Goal: Transaction & Acquisition: Book appointment/travel/reservation

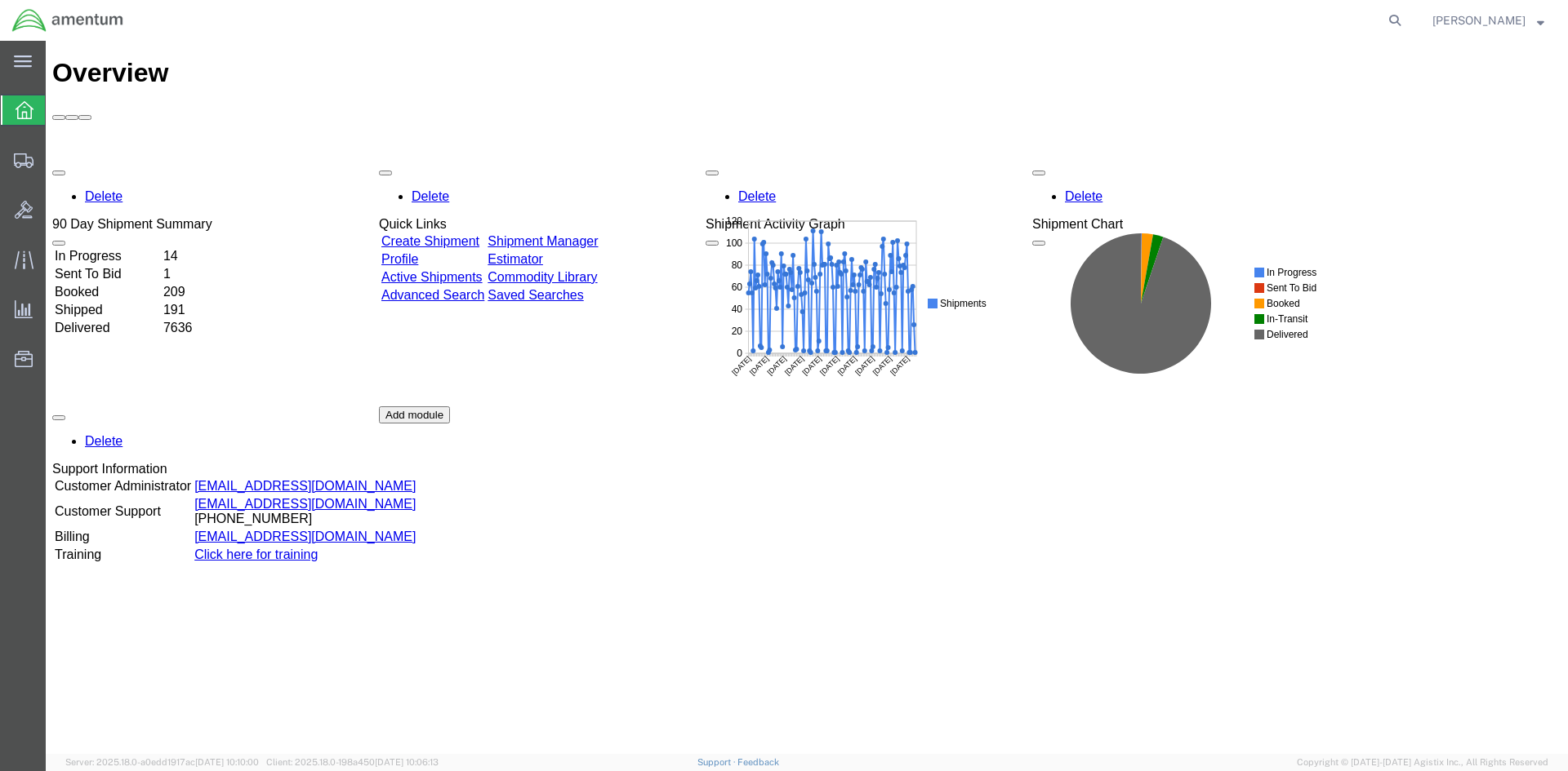
click at [584, 234] on link "Shipment Manager" at bounding box center [542, 241] width 110 height 14
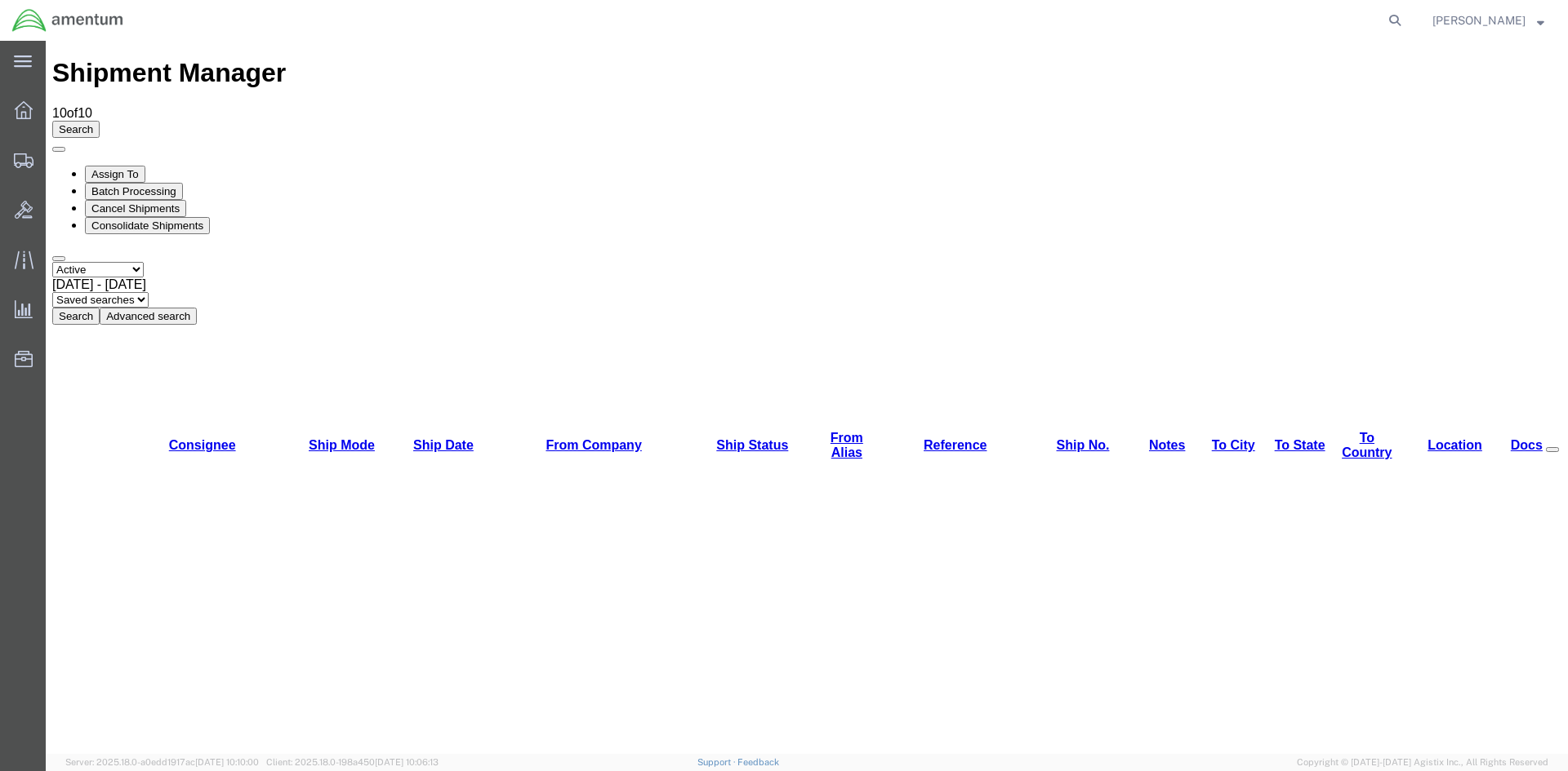
click at [99, 308] on button "Search" at bounding box center [76, 316] width 47 height 17
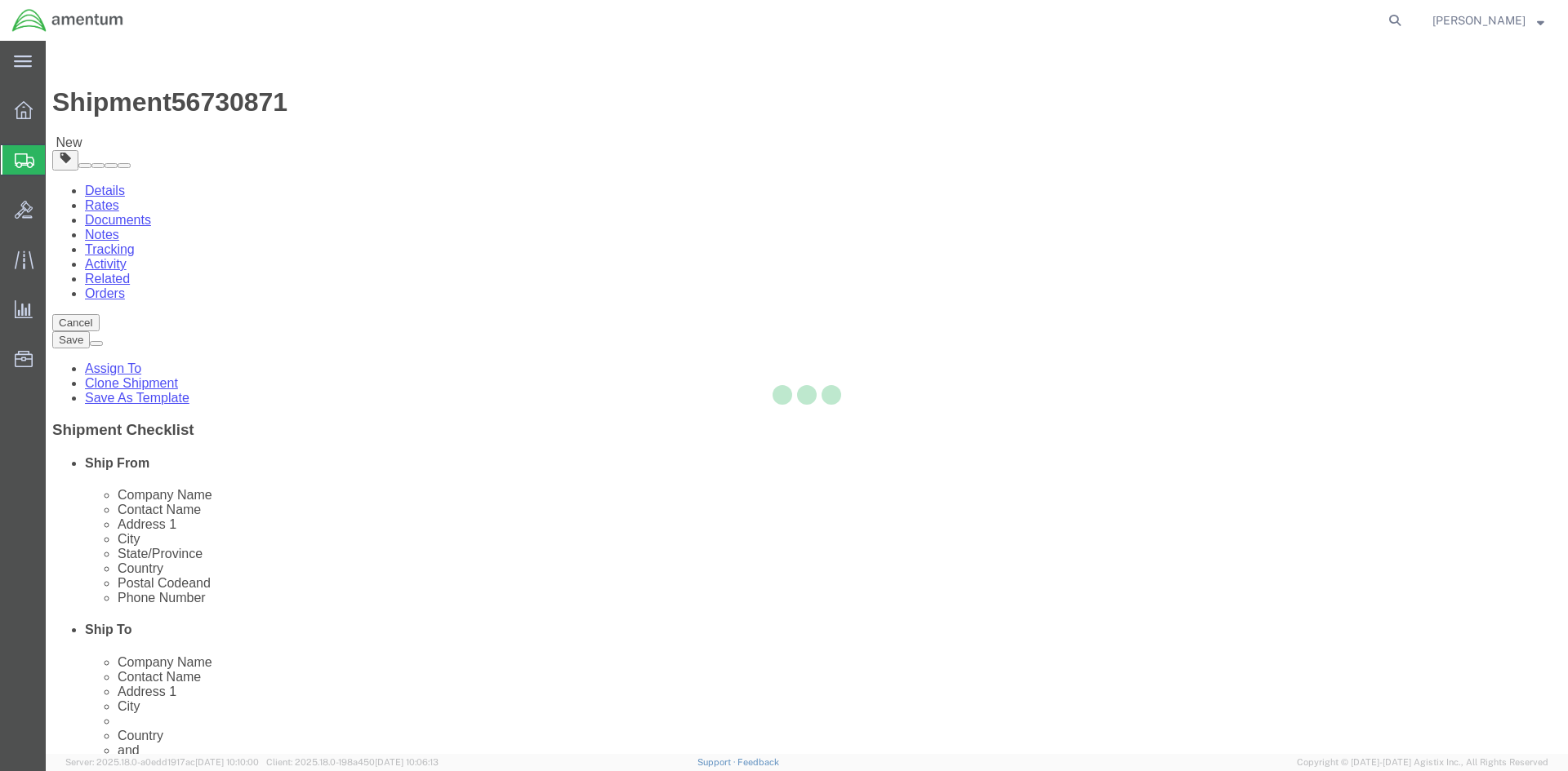
select select "42668"
select select "60371"
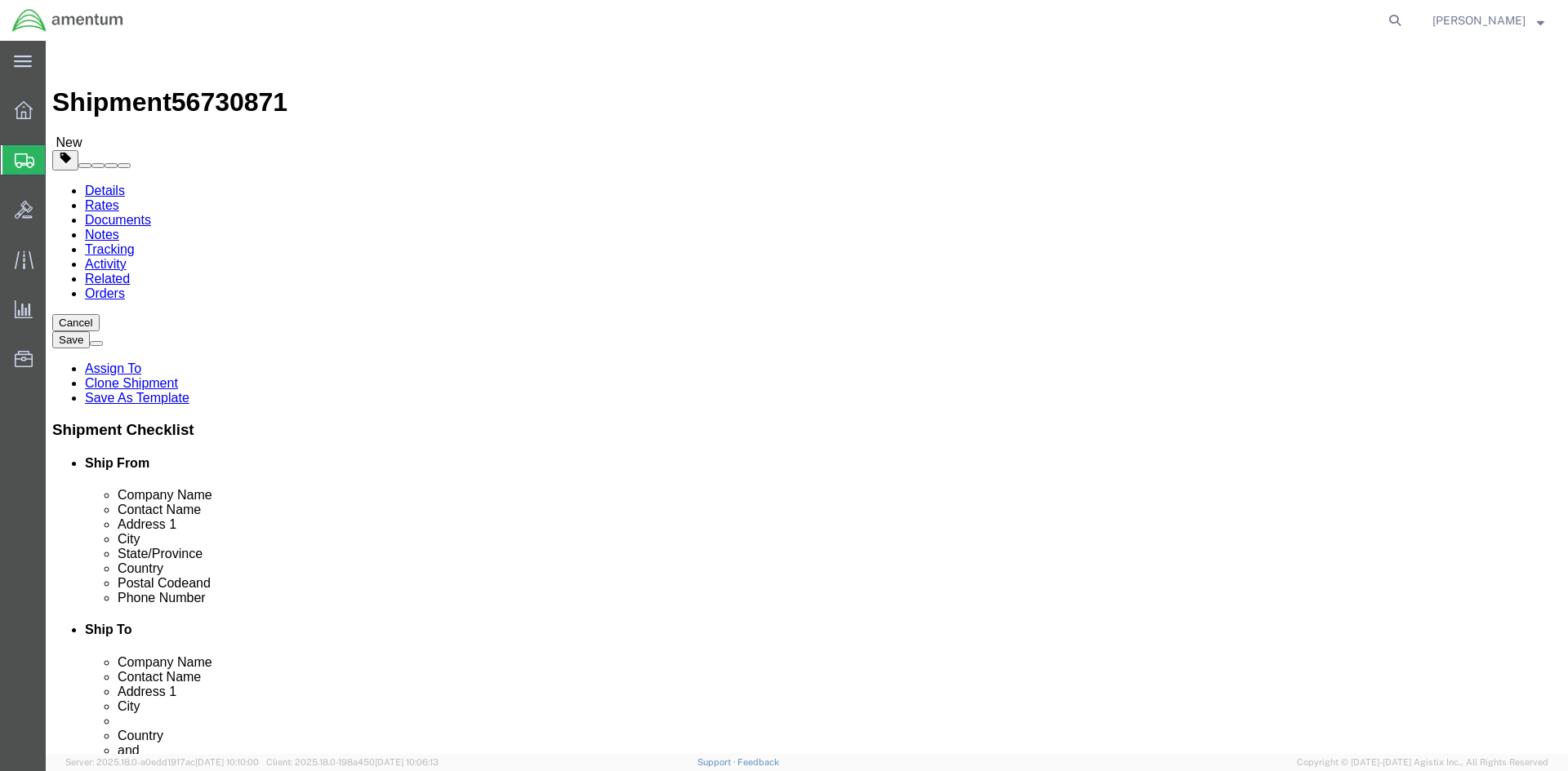
click link "Special Services"
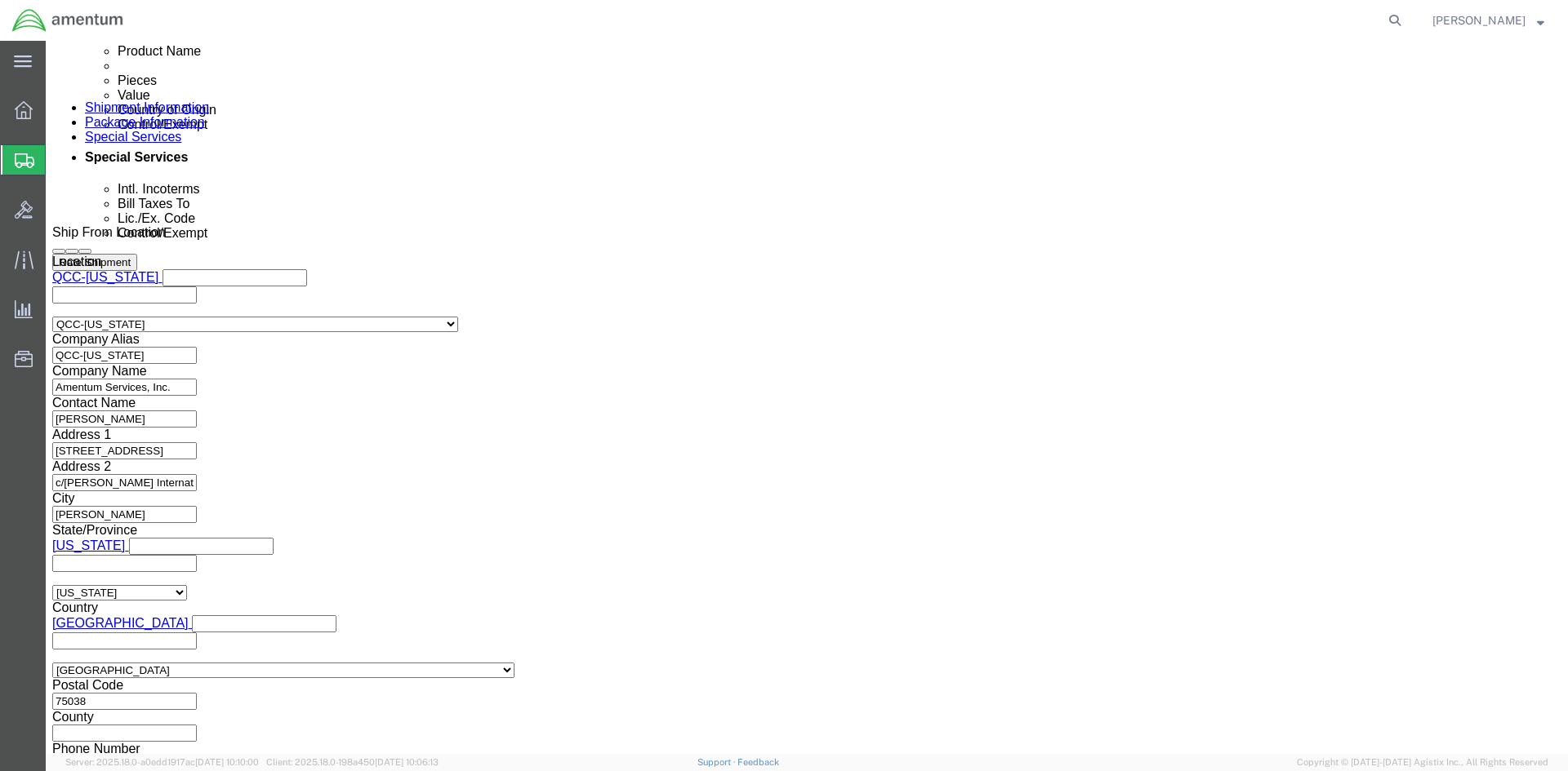
scroll to position [1061, 0]
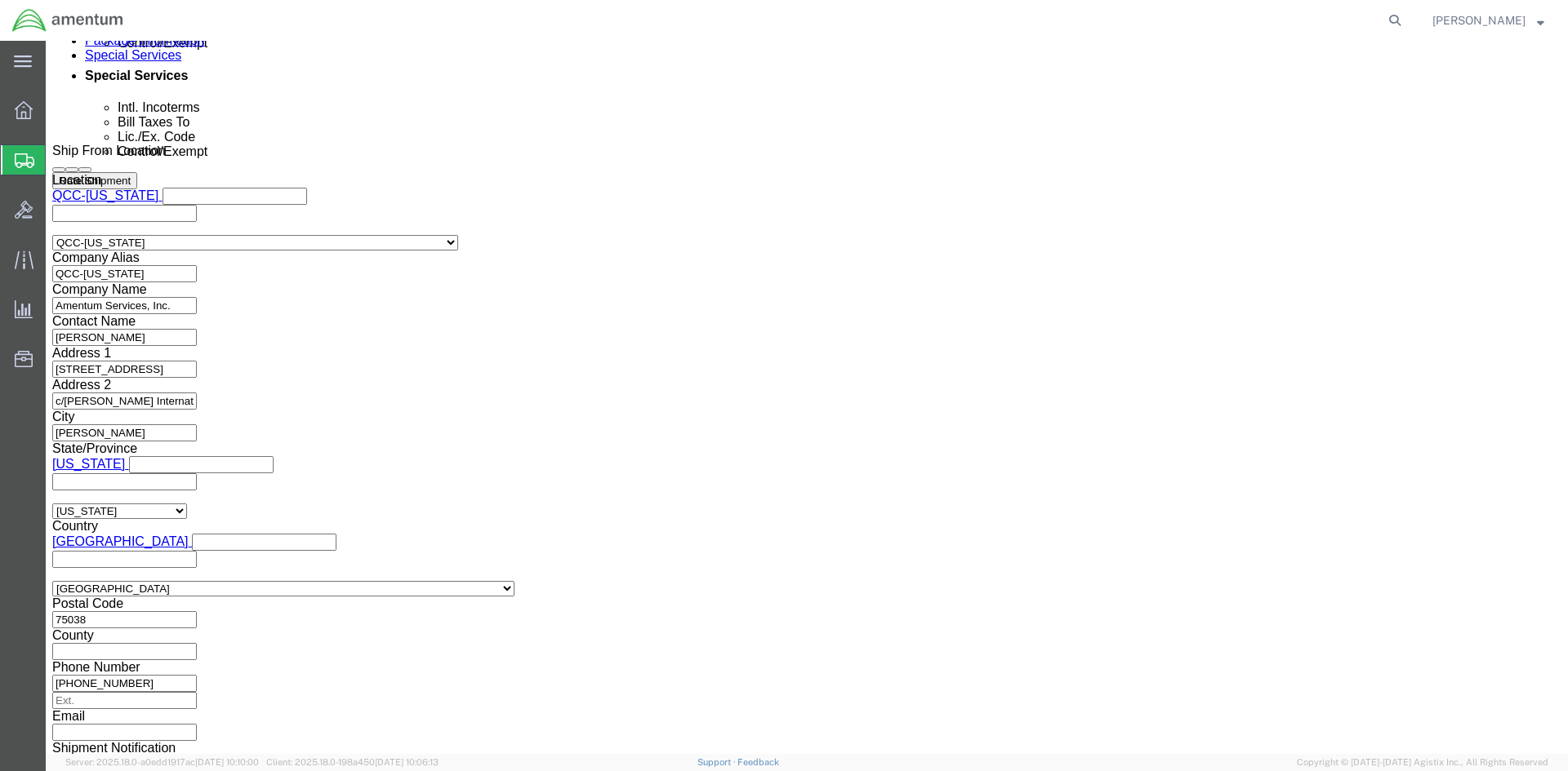
click select "Select AES-Direct EEI Carrier File EEI EEI Exempt"
select select "AESD"
click select "Select AES-Direct EEI Carrier File EEI EEI Exempt"
click button "Rate Shipment"
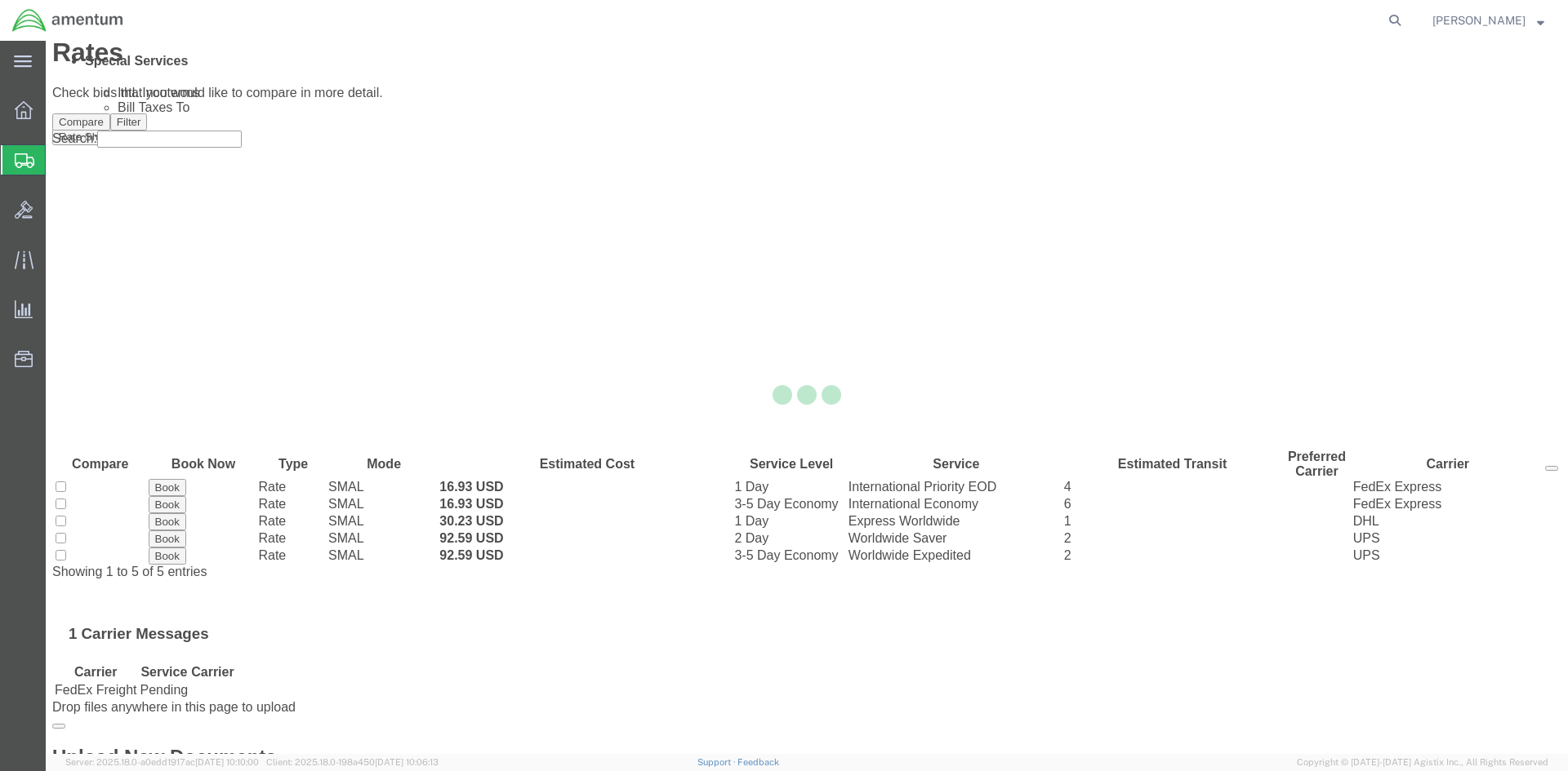
scroll to position [0, 0]
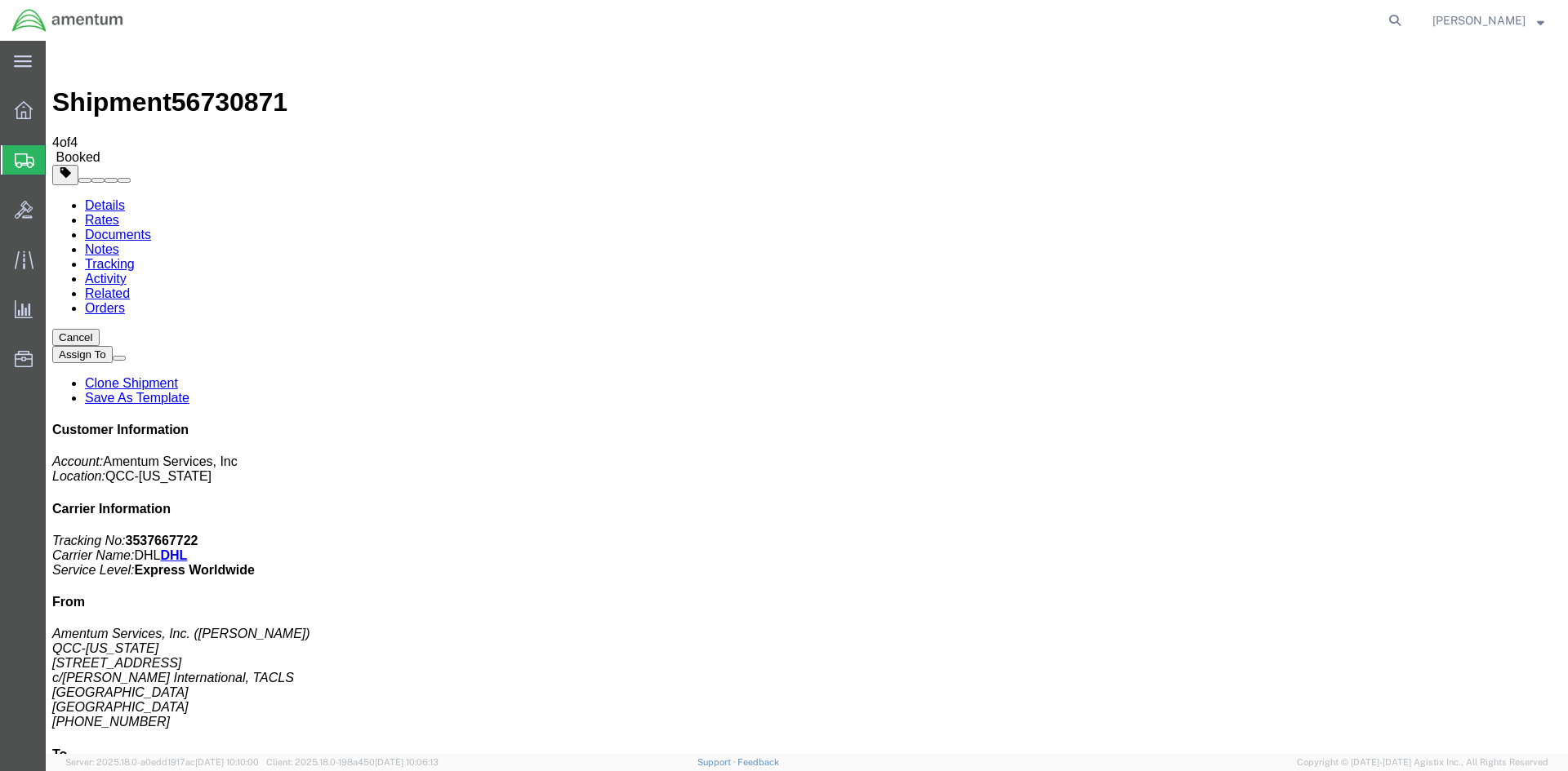
click at [30, 114] on icon at bounding box center [24, 110] width 18 height 18
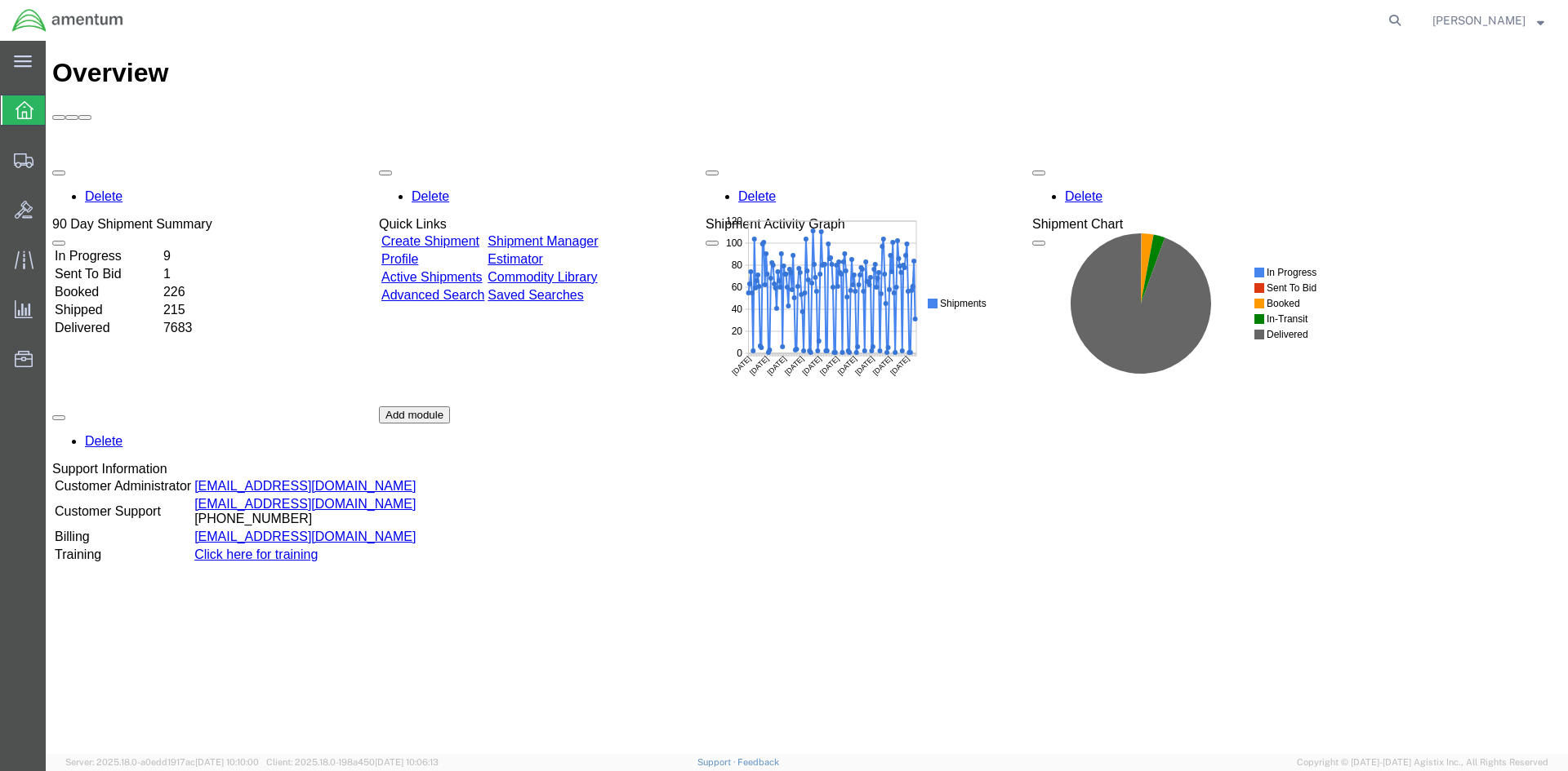
click at [589, 234] on link "Shipment Manager" at bounding box center [542, 241] width 110 height 14
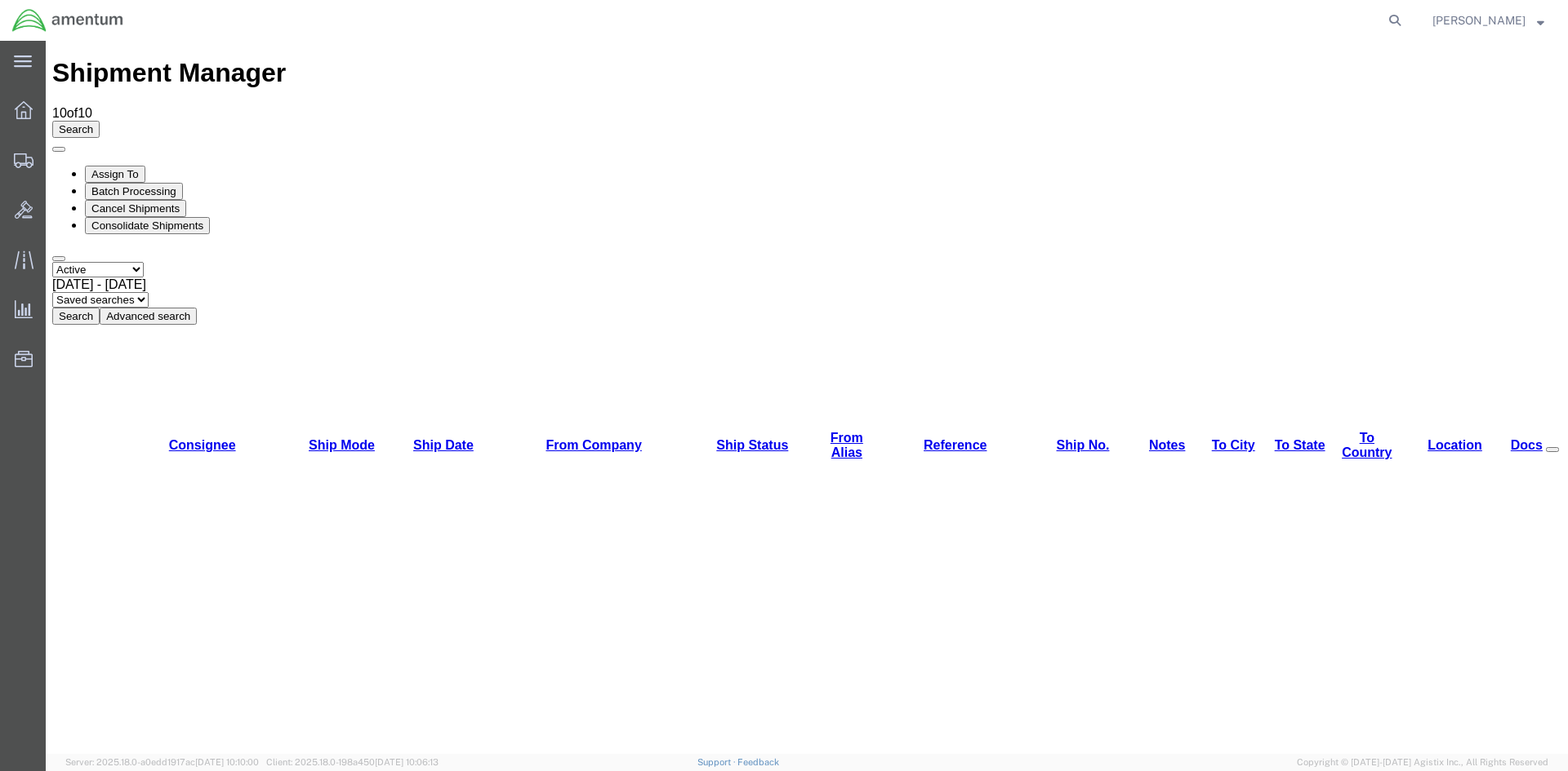
click at [99, 308] on button "Search" at bounding box center [76, 316] width 47 height 17
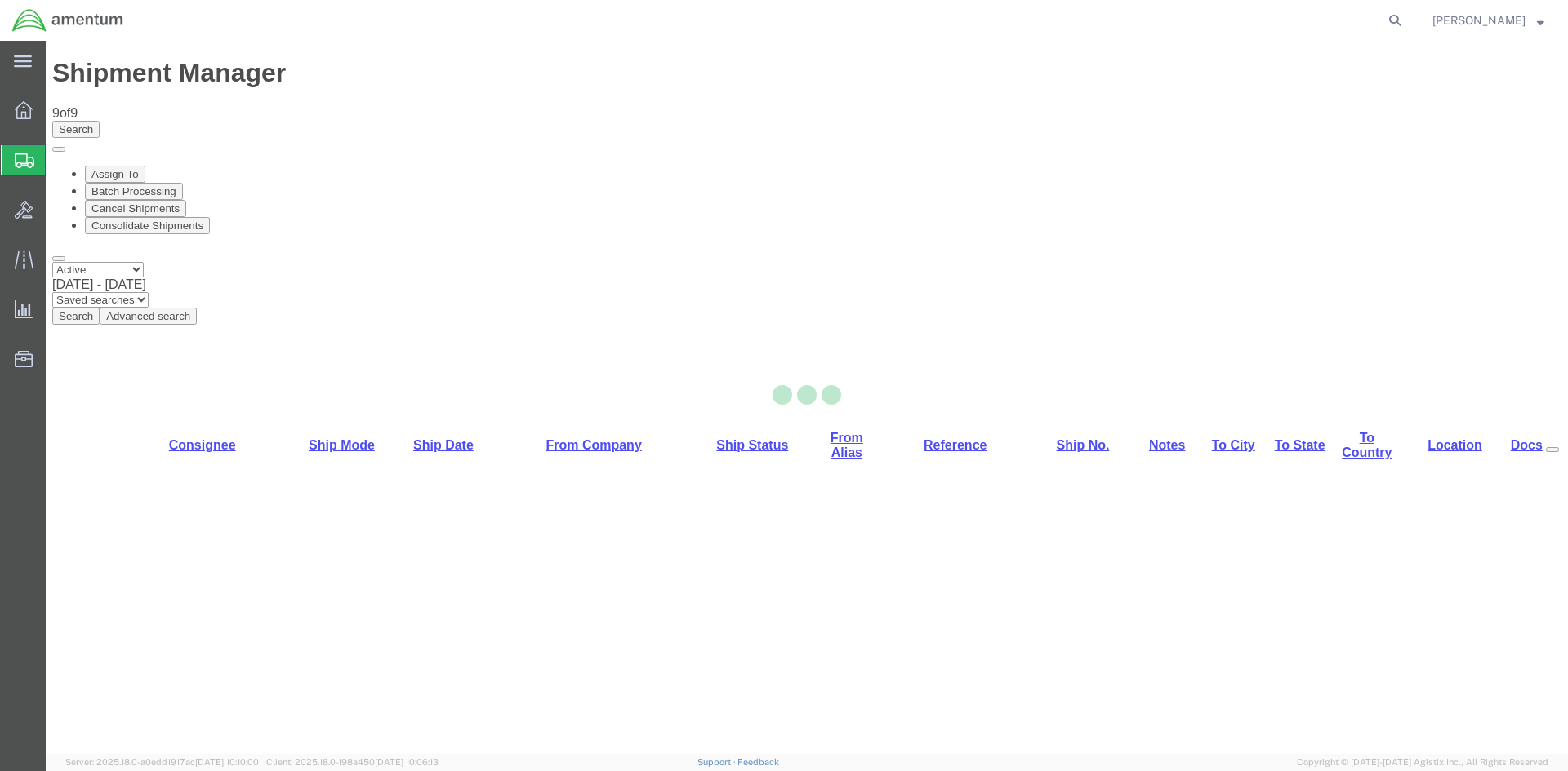
select select "42668"
select select "42721"
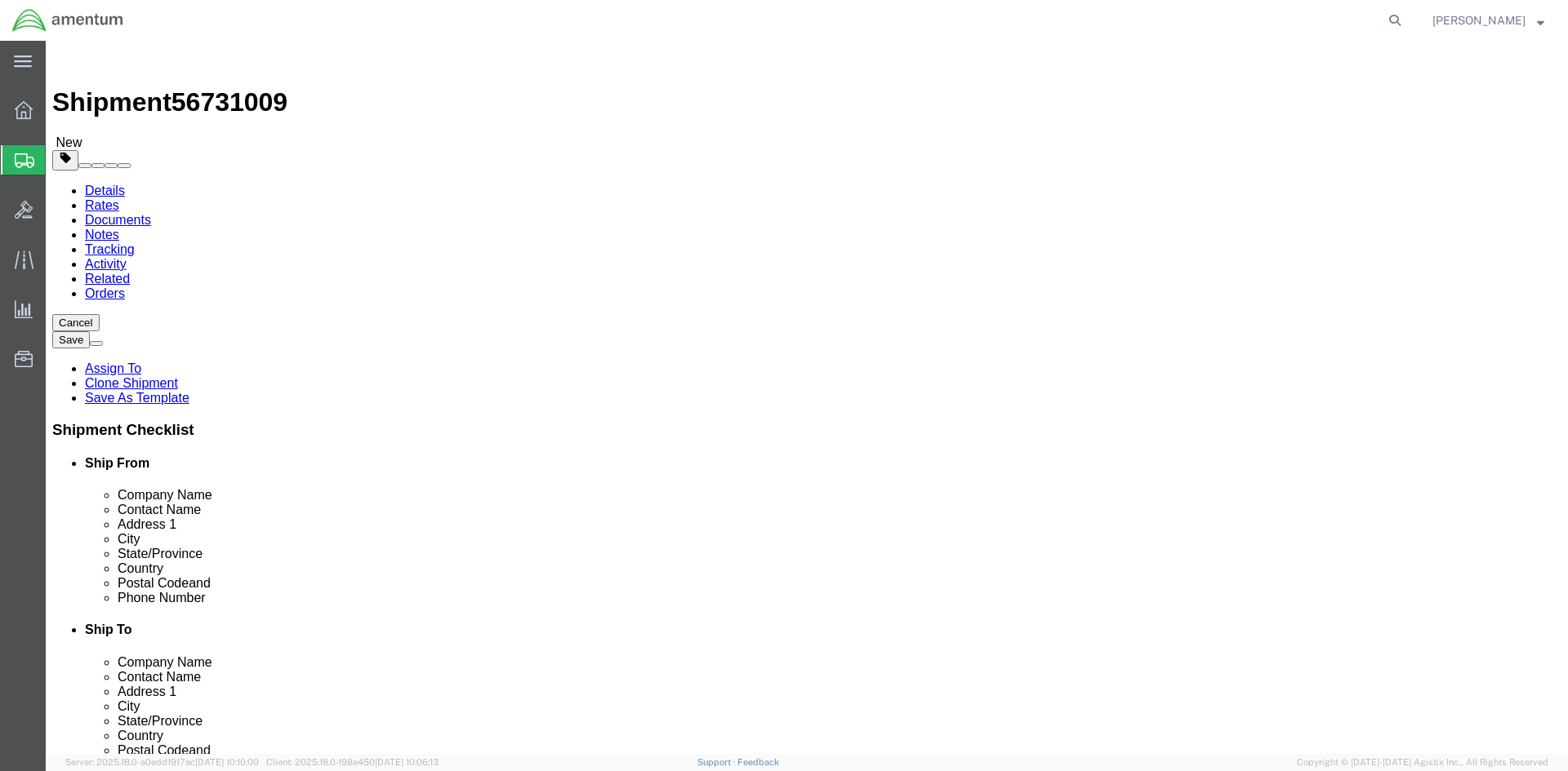
click button "Rate Shipment"
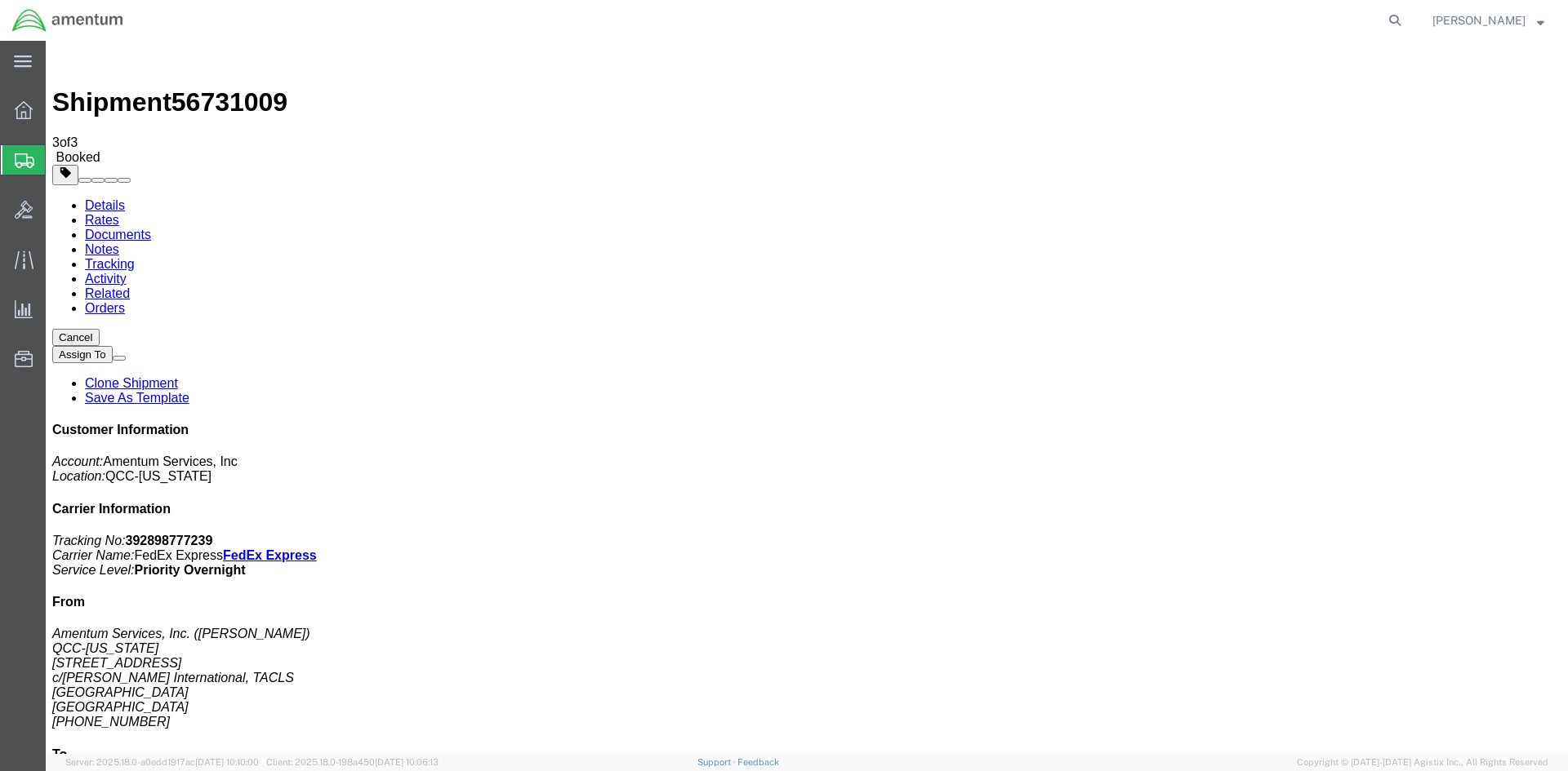
drag, startPoint x: 582, startPoint y: 290, endPoint x: 656, endPoint y: 290, distance: 74.0
copy td "392898777239"
click at [22, 109] on icon at bounding box center [24, 110] width 18 height 18
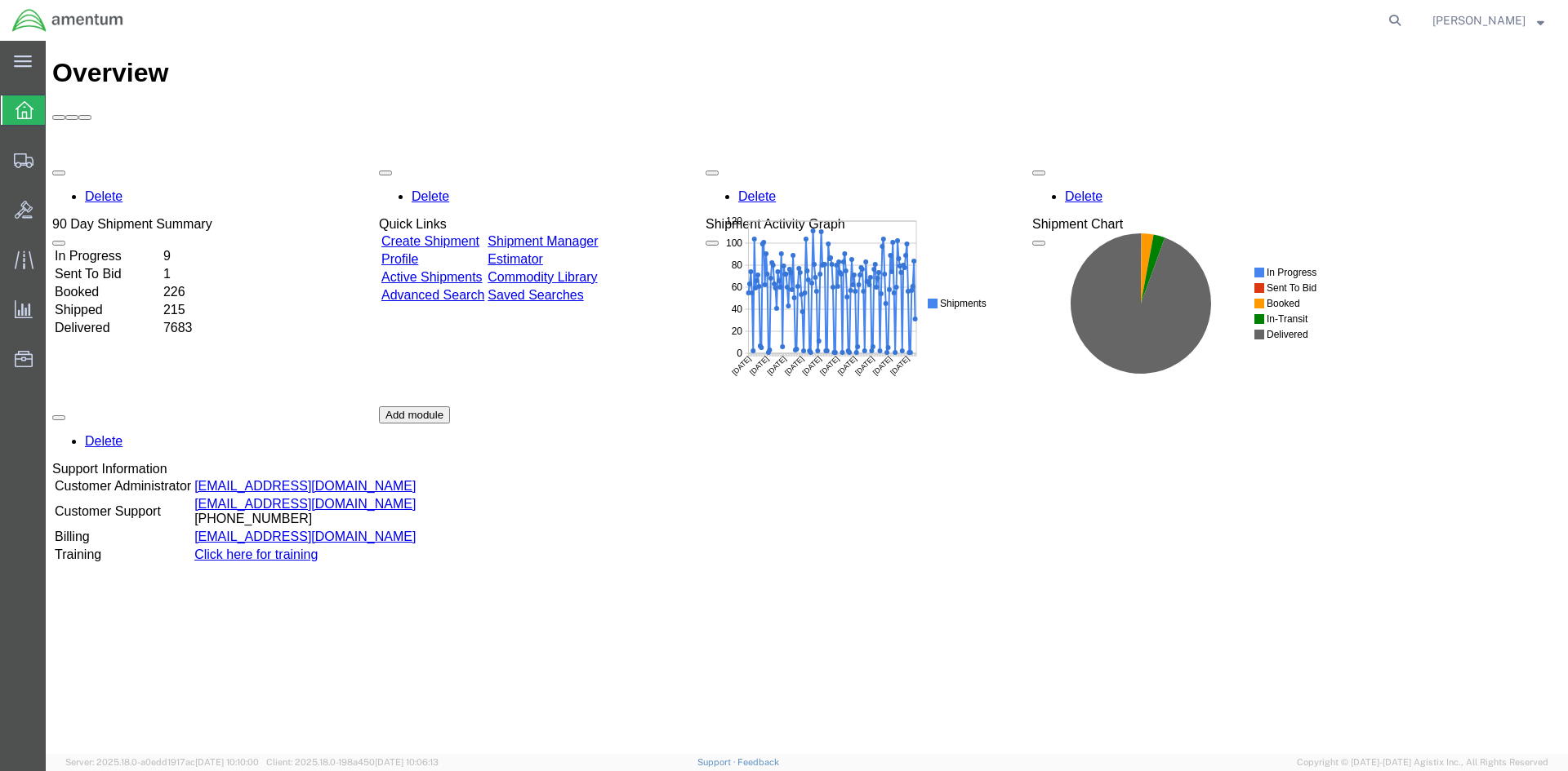
click at [571, 234] on link "Shipment Manager" at bounding box center [542, 241] width 110 height 14
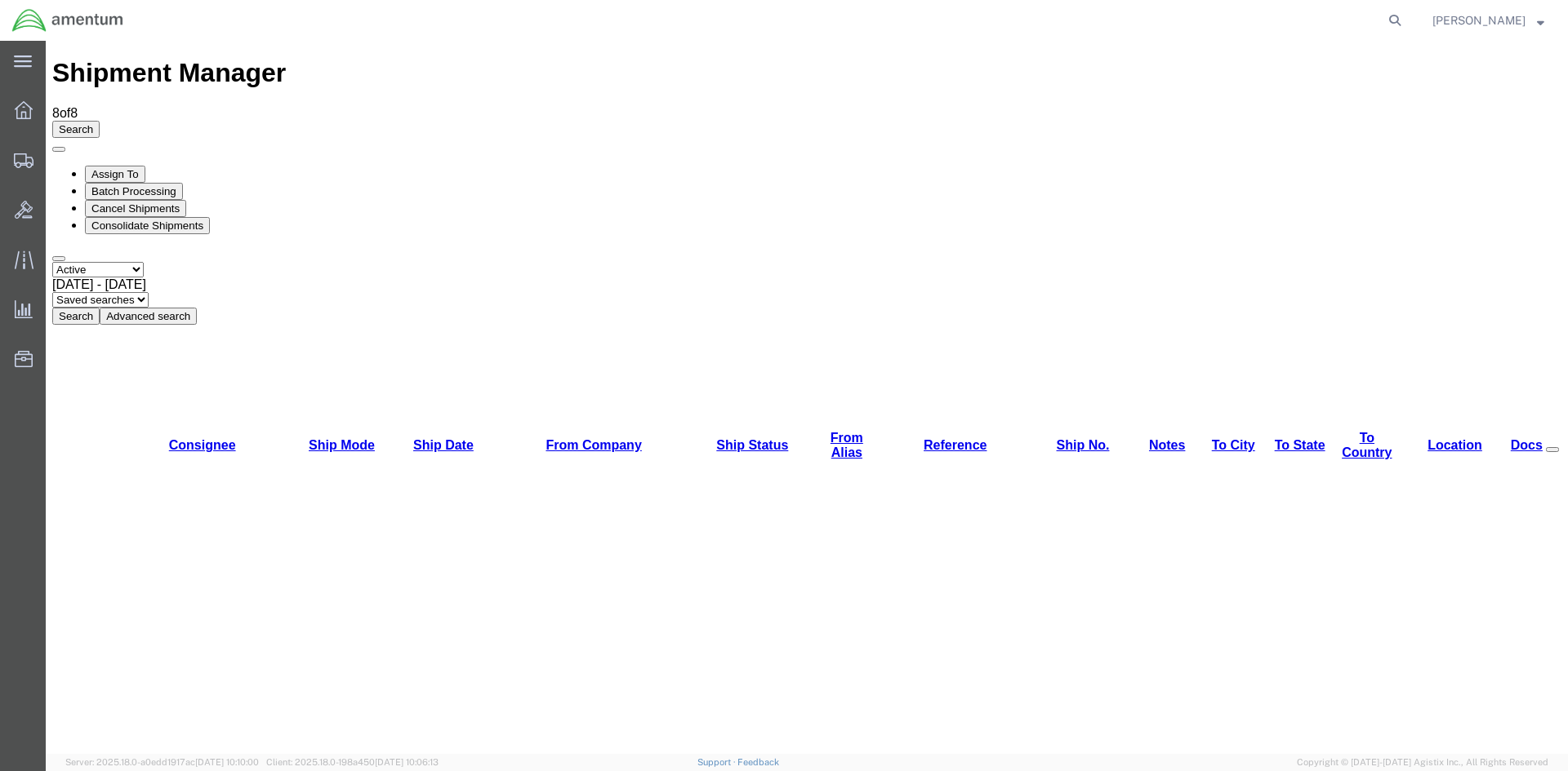
click at [99, 308] on button "Search" at bounding box center [76, 316] width 47 height 17
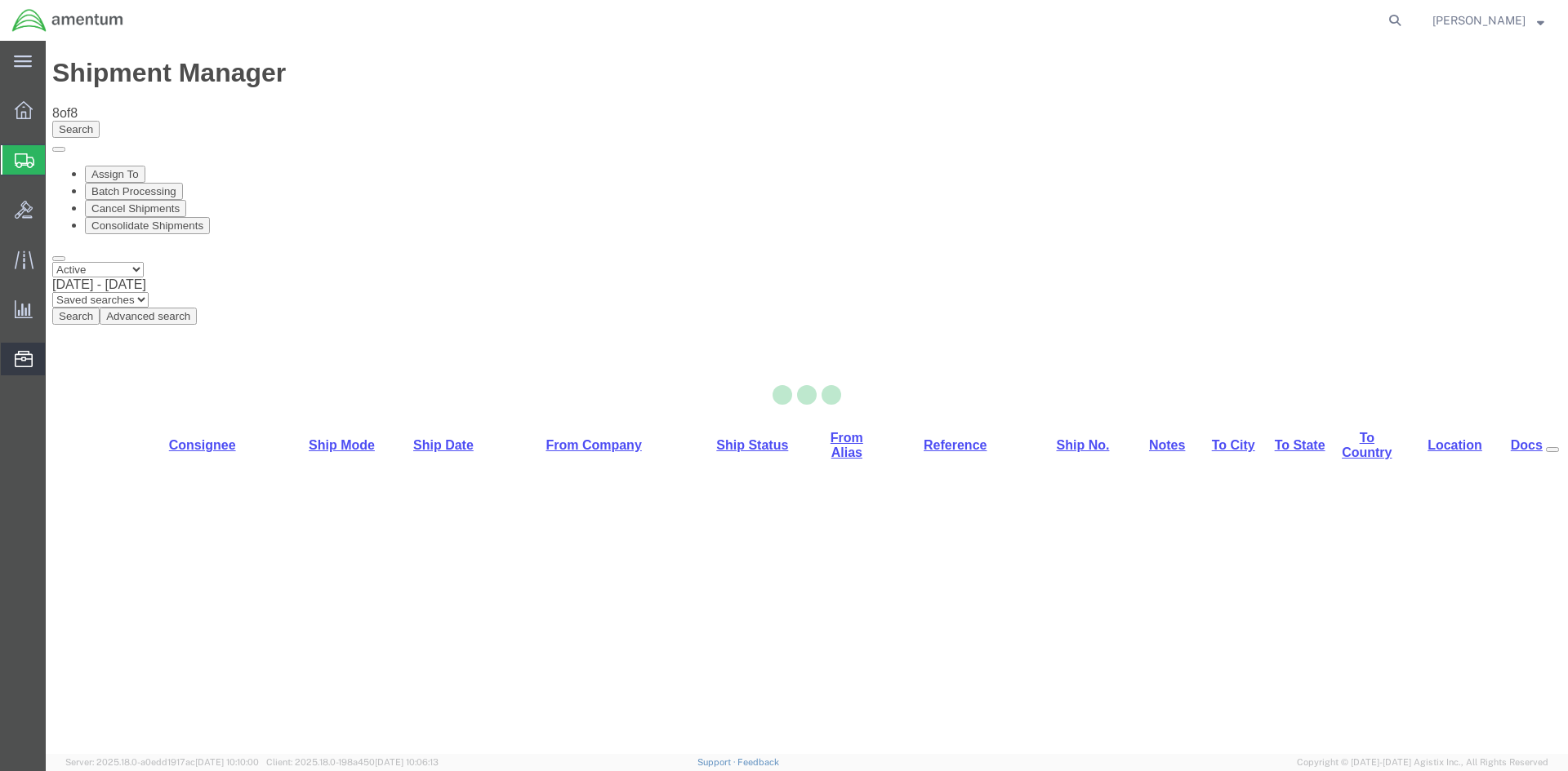
select select "42668"
select select "42677"
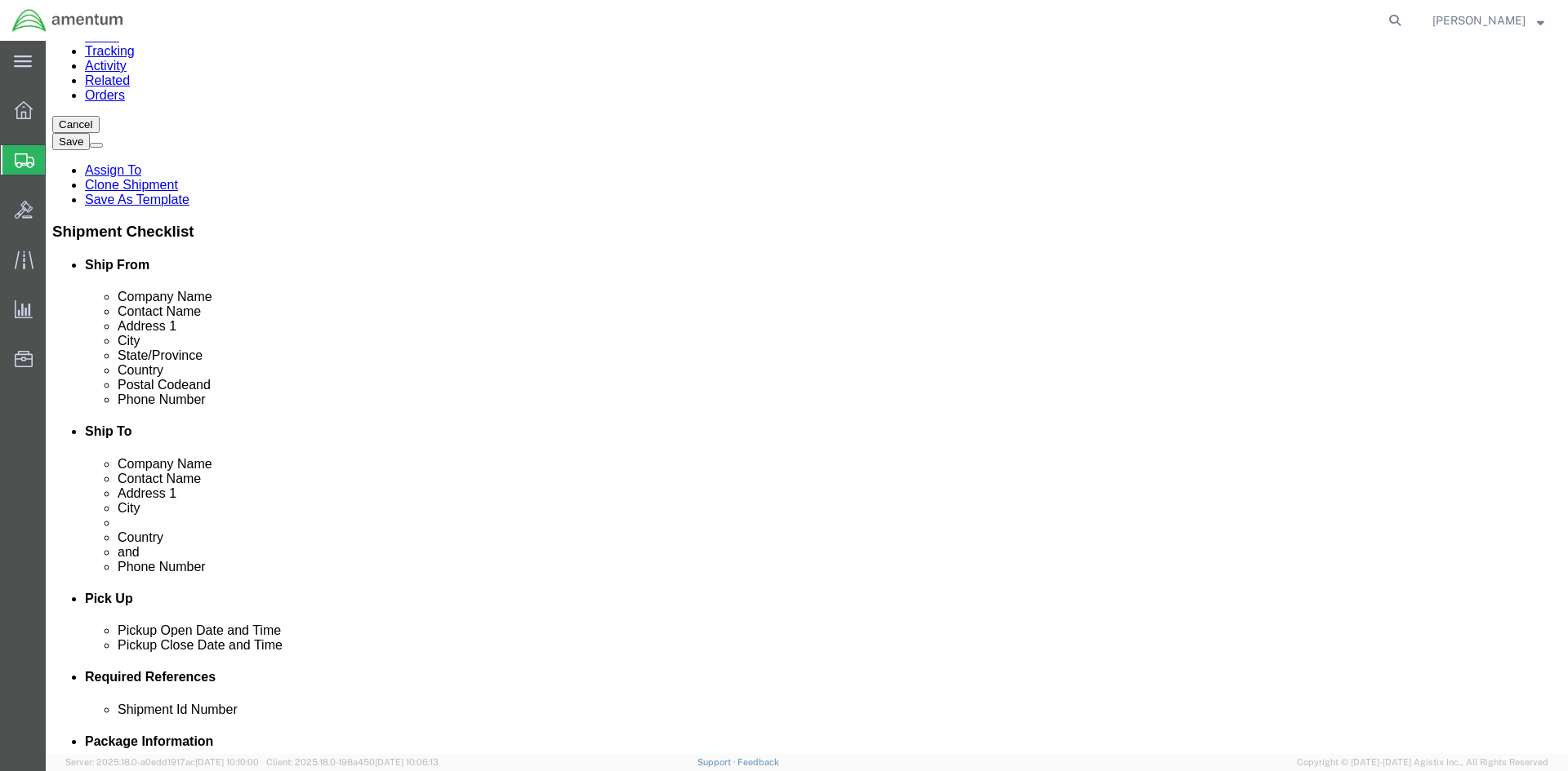
scroll to position [326, 0]
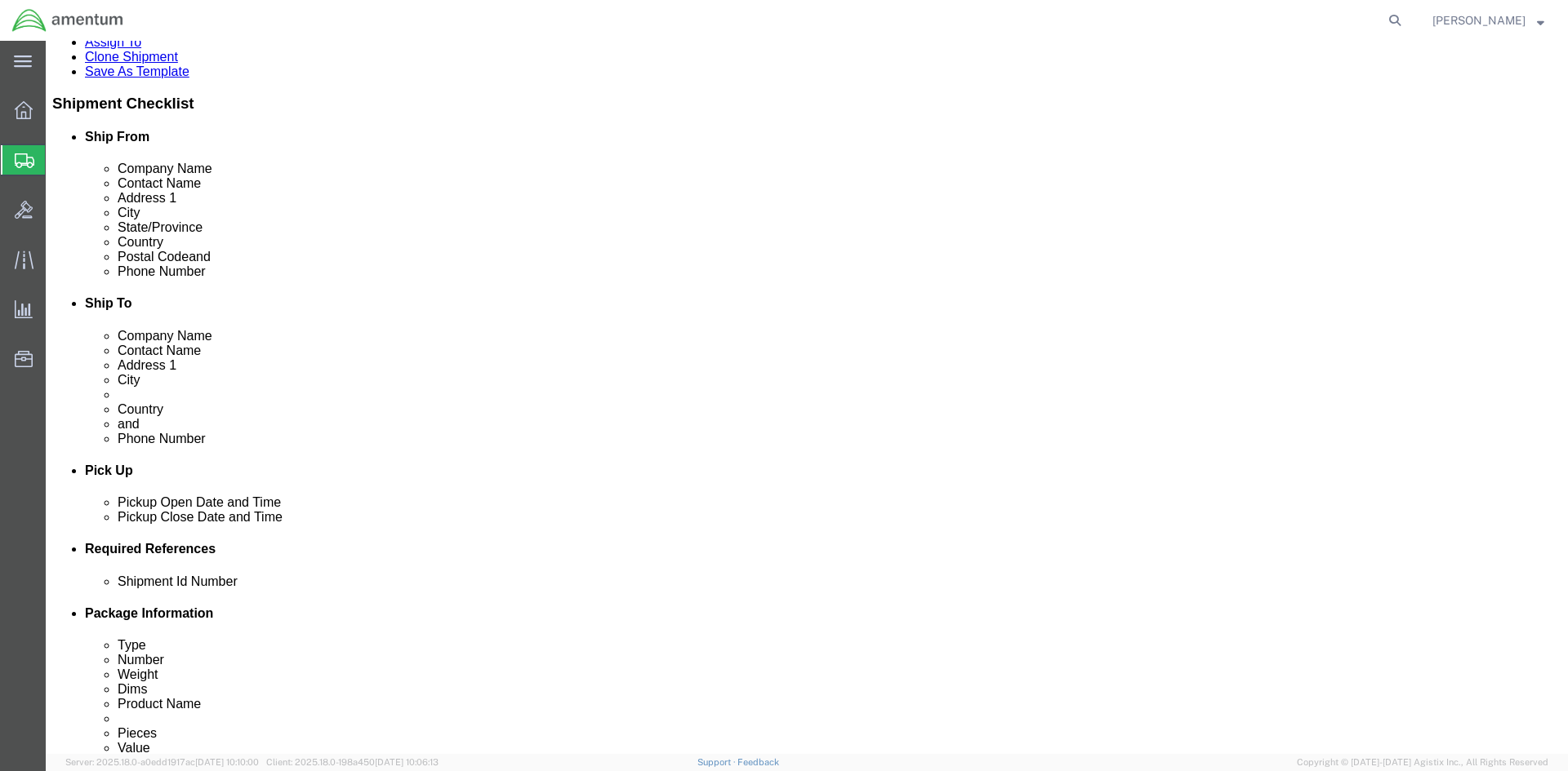
drag, startPoint x: 1008, startPoint y: 345, endPoint x: 1026, endPoint y: 352, distance: 19.3
click div "Location TACLS_100-Weisbaden, Germany Select My Profile Location 1002-4122-6 10…"
click icon
click icon "button"
click select "Select EIN EORI TIN VAT Other"
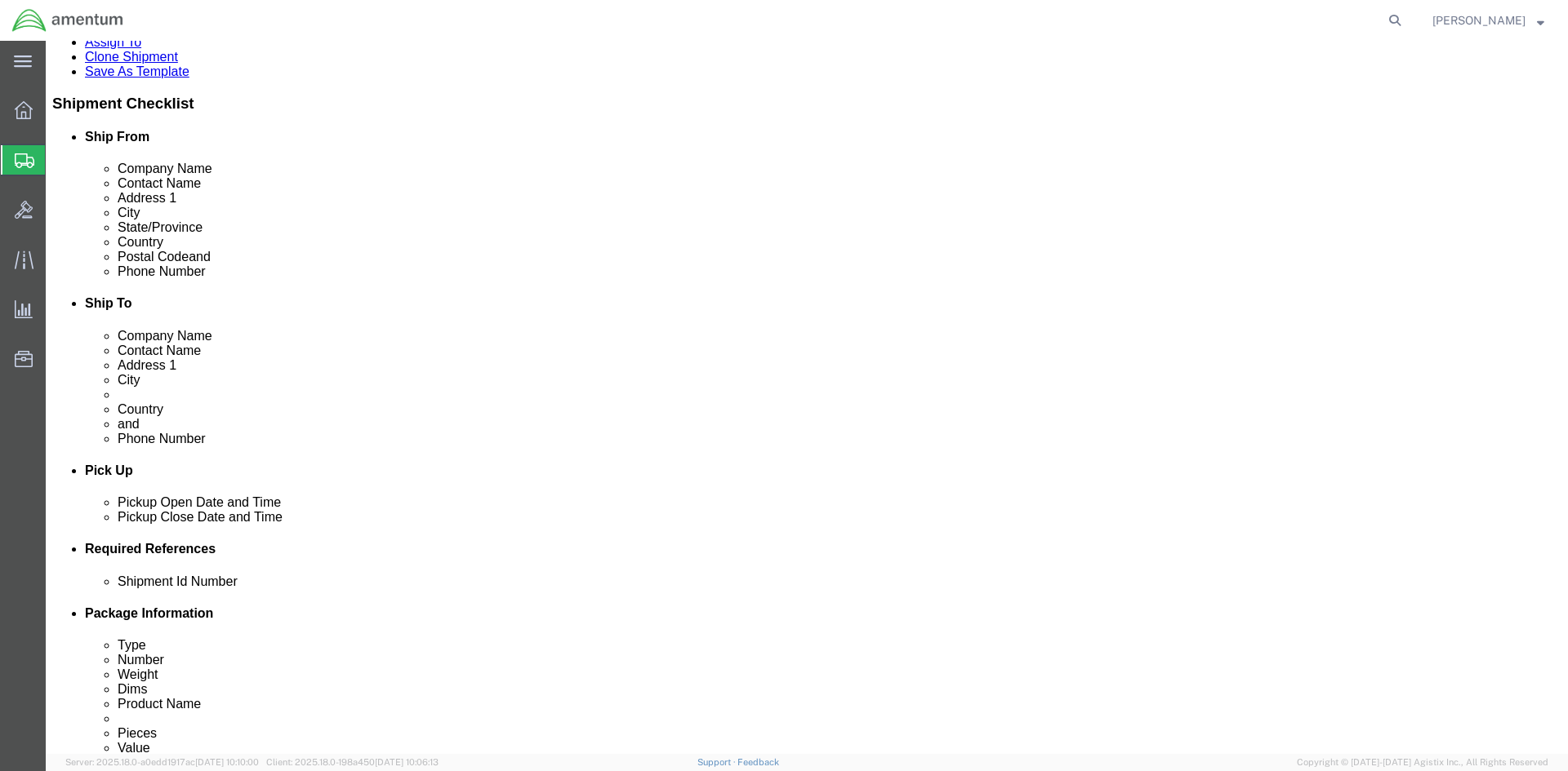
select select "EORI"
click select "Select EIN EORI TIN VAT Other"
click input "text"
drag, startPoint x: 989, startPoint y: 418, endPoint x: 970, endPoint y: 447, distance: 34.7
click div "Location TACLS_100-Weisbaden, Germany Select My Profile Location 1002-4122-6 10…"
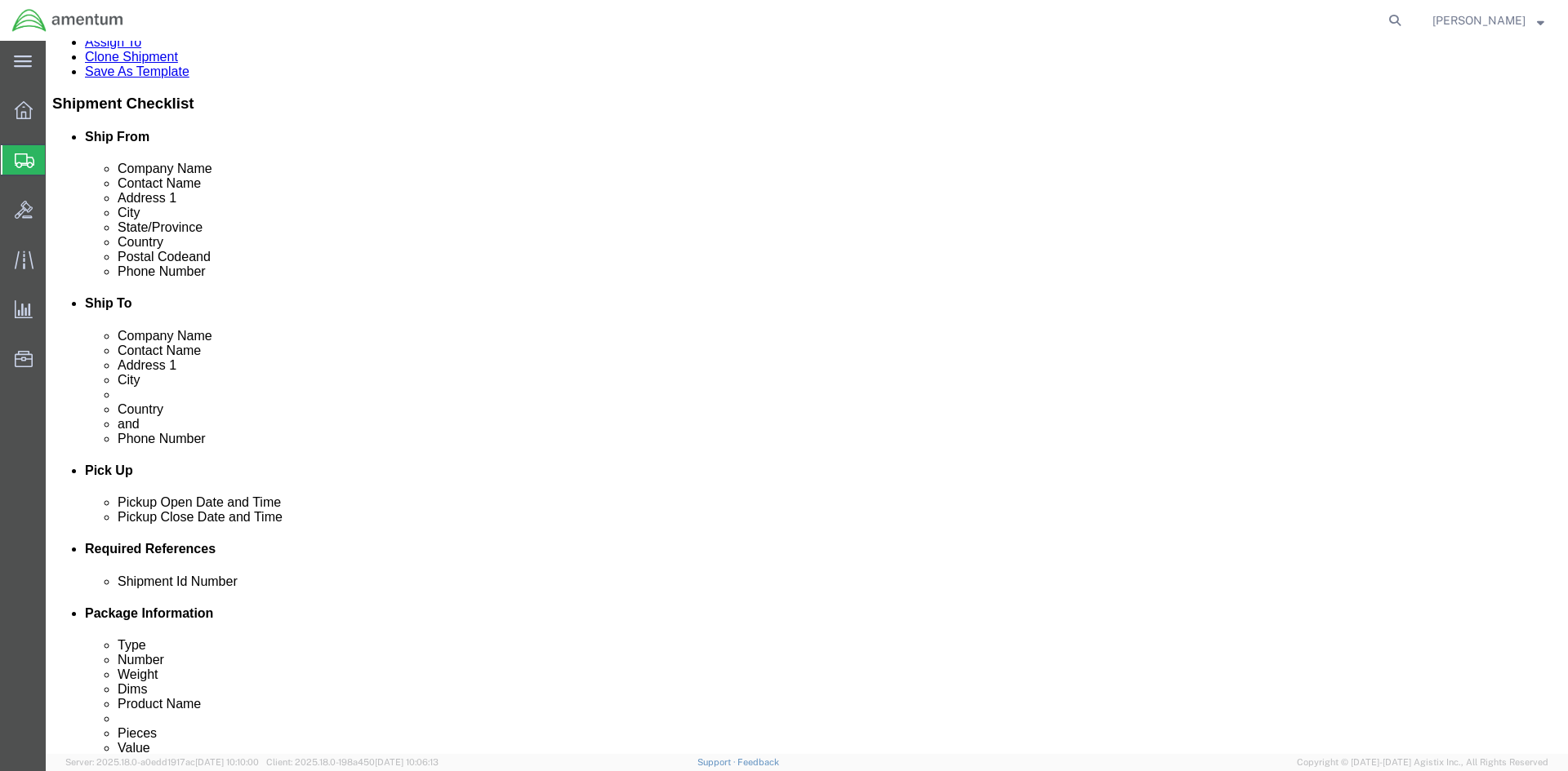
drag, startPoint x: 995, startPoint y: 419, endPoint x: 1022, endPoint y: 434, distance: 30.9
click input "text"
type input "DE326998639953594"
click link "Special Services"
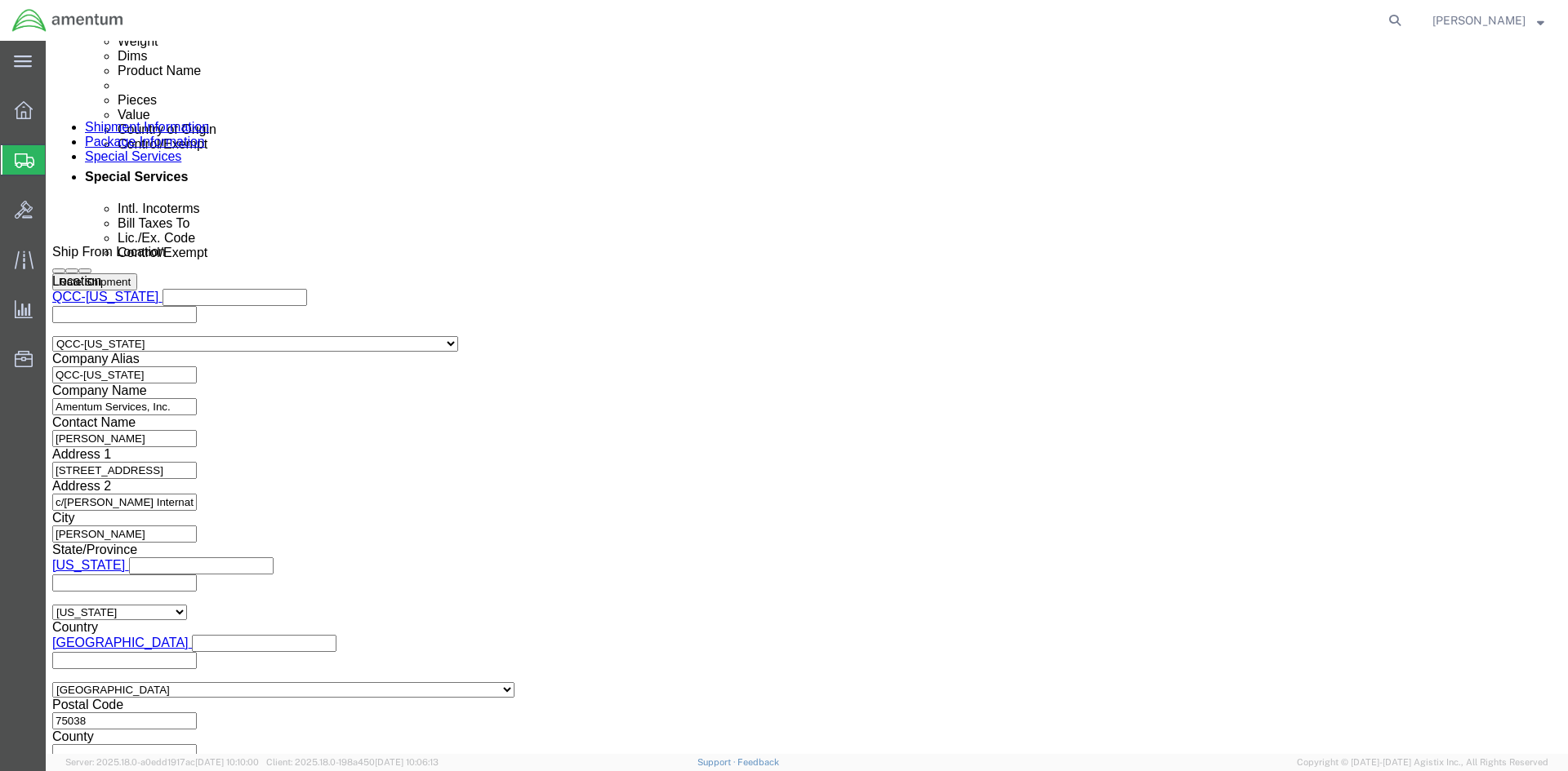
scroll to position [1061, 0]
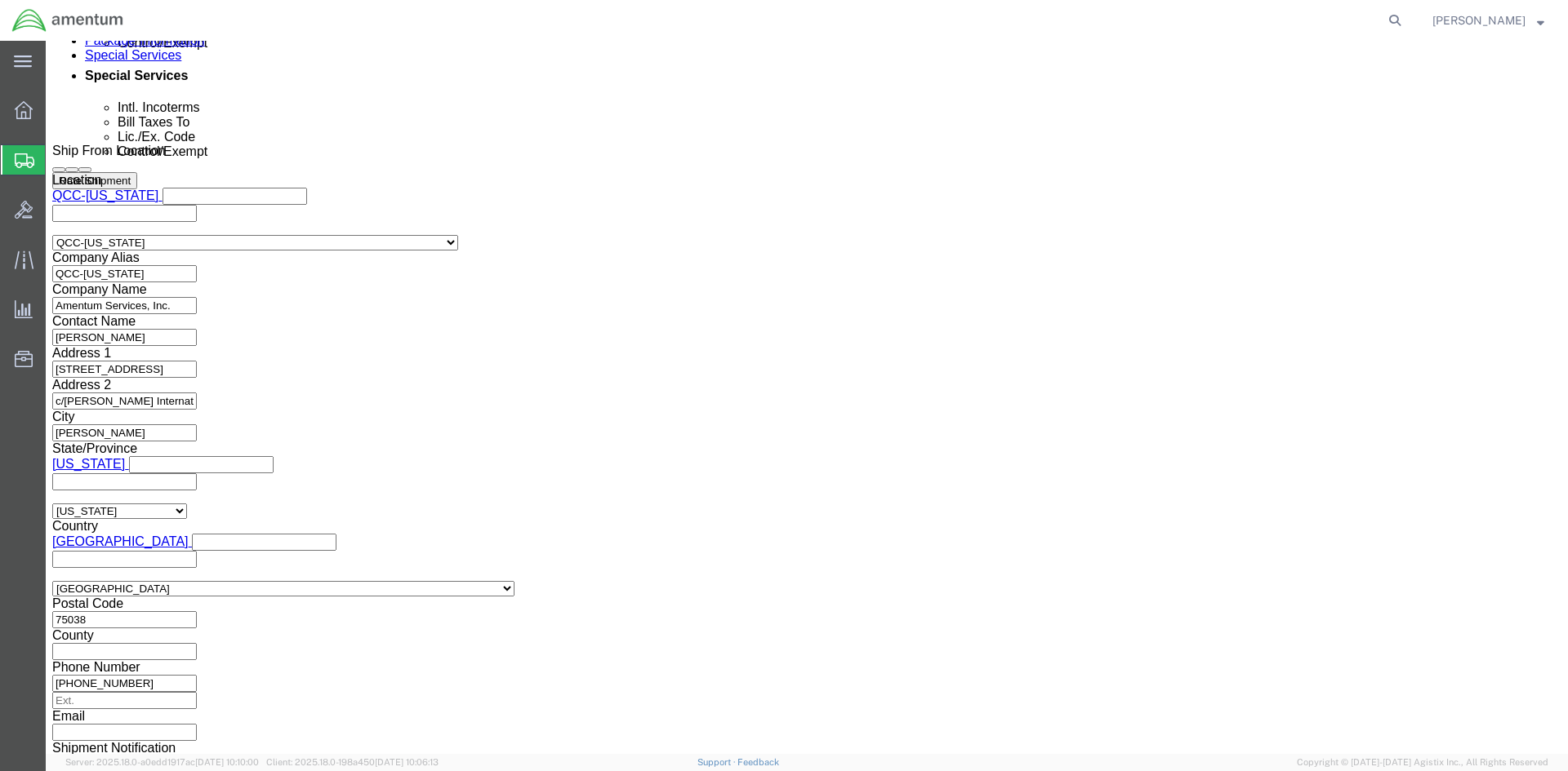
click select "Select AES-Direct EEI Carrier File EEI EEI Exempt"
select select "AESD"
click select "Select AES-Direct EEI Carrier File EEI EEI Exempt"
click button "Rate Shipment"
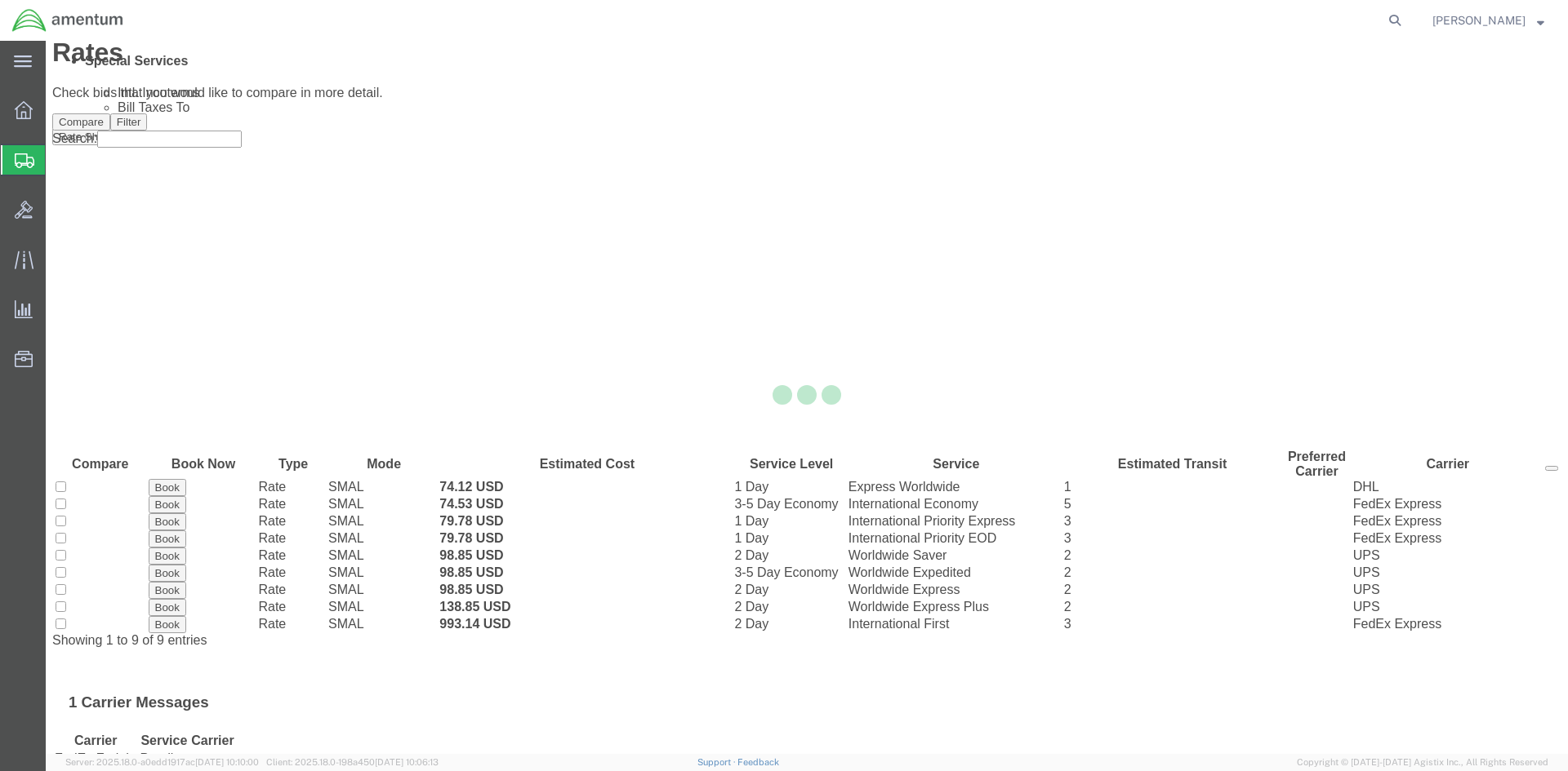
scroll to position [0, 0]
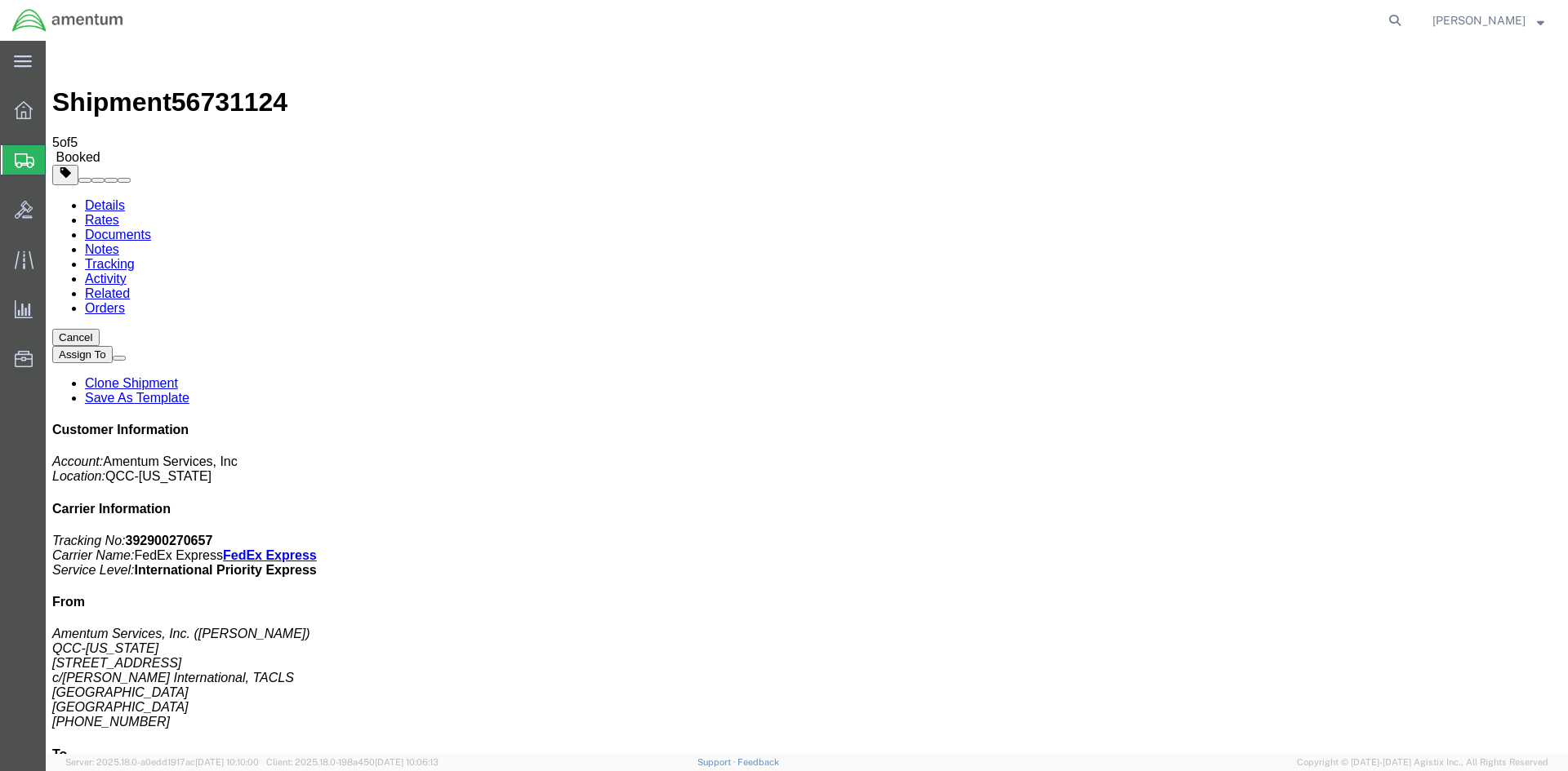
drag, startPoint x: 680, startPoint y: 258, endPoint x: 672, endPoint y: 261, distance: 8.5
click at [57, 108] on span "Overview" at bounding box center [50, 110] width 12 height 33
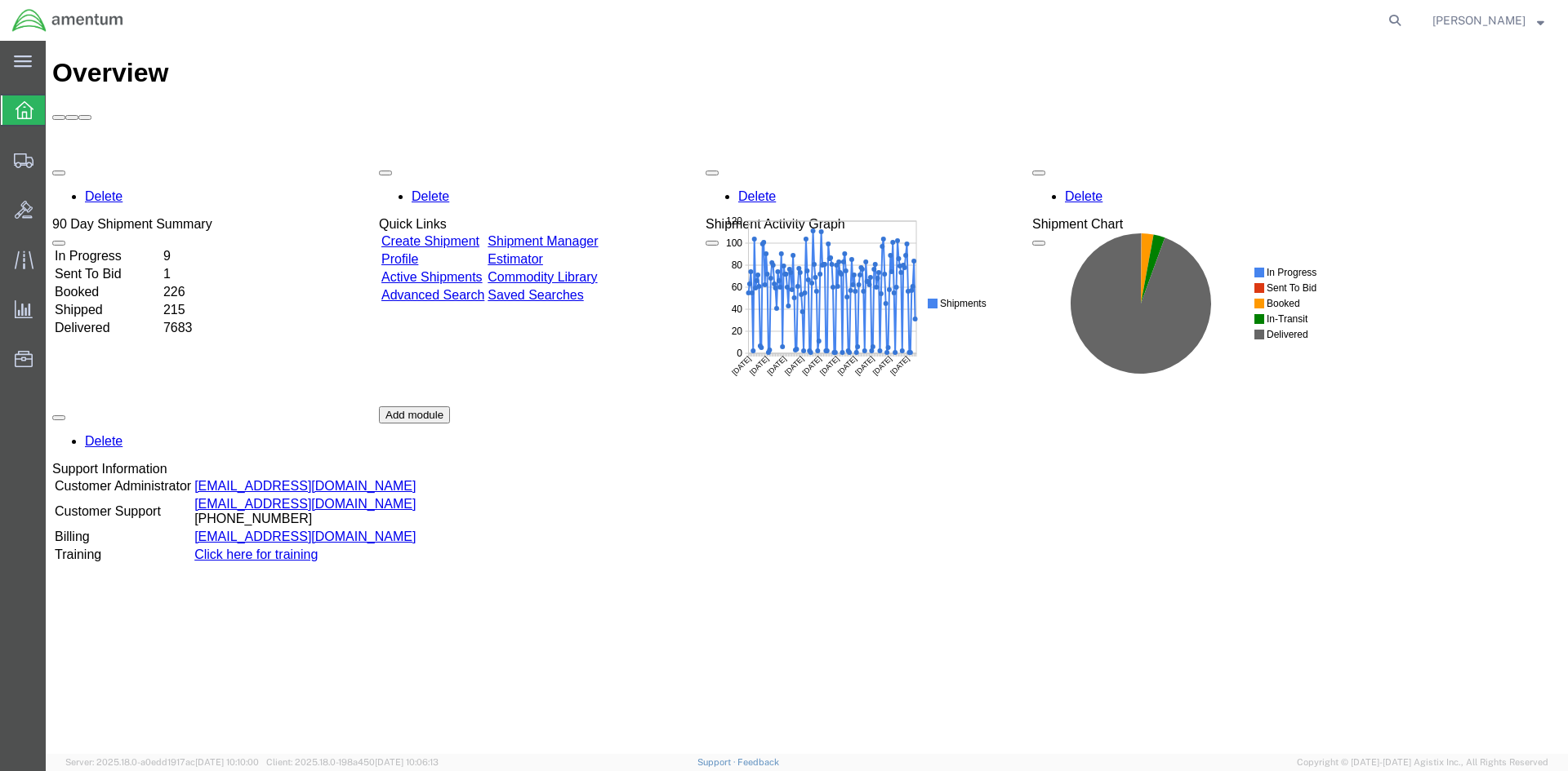
click at [598, 234] on link "Shipment Manager" at bounding box center [542, 241] width 110 height 14
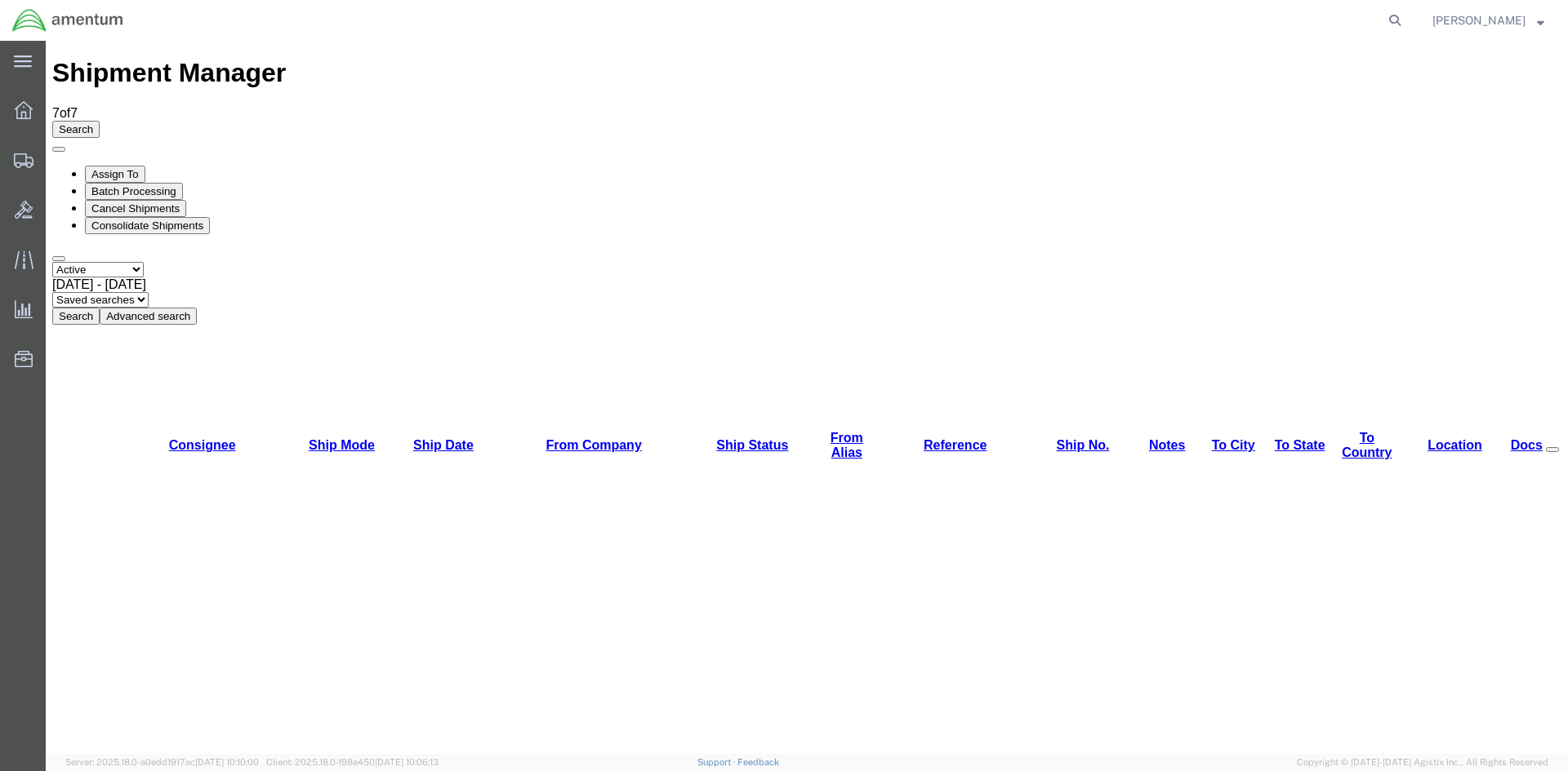
click at [99, 308] on button "Search" at bounding box center [76, 316] width 47 height 17
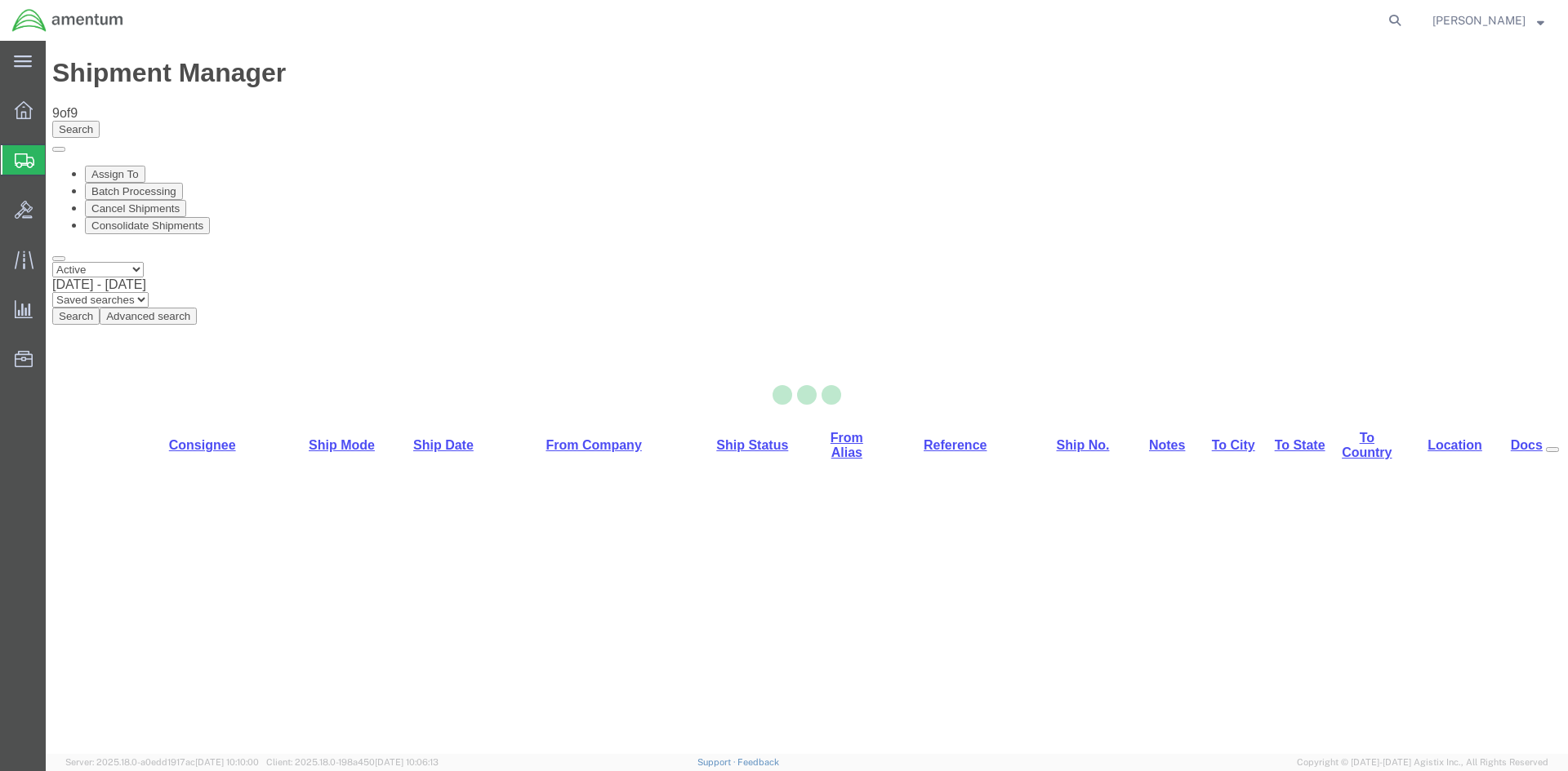
select select "42668"
select select "42739"
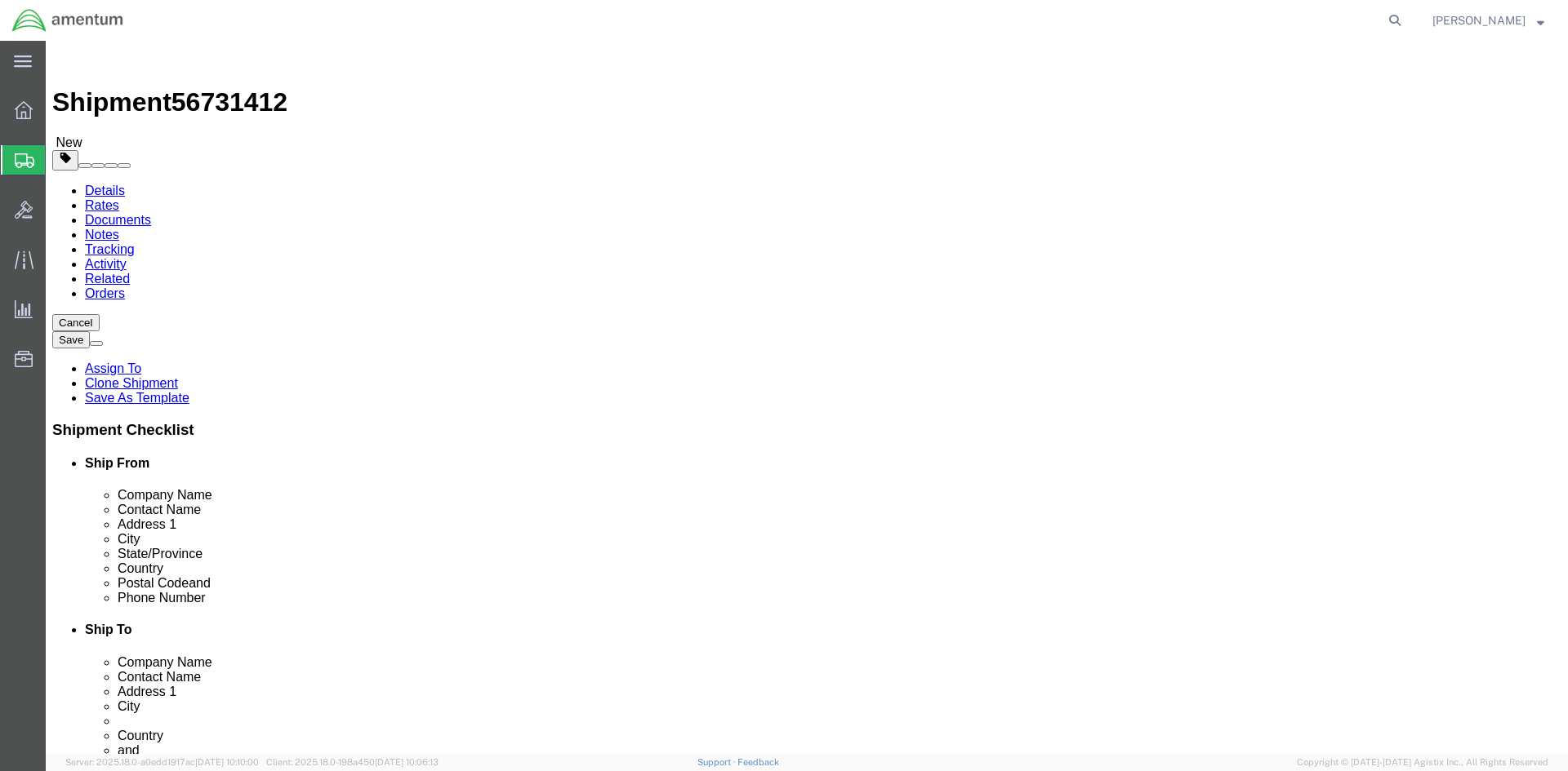
click link "Special Services"
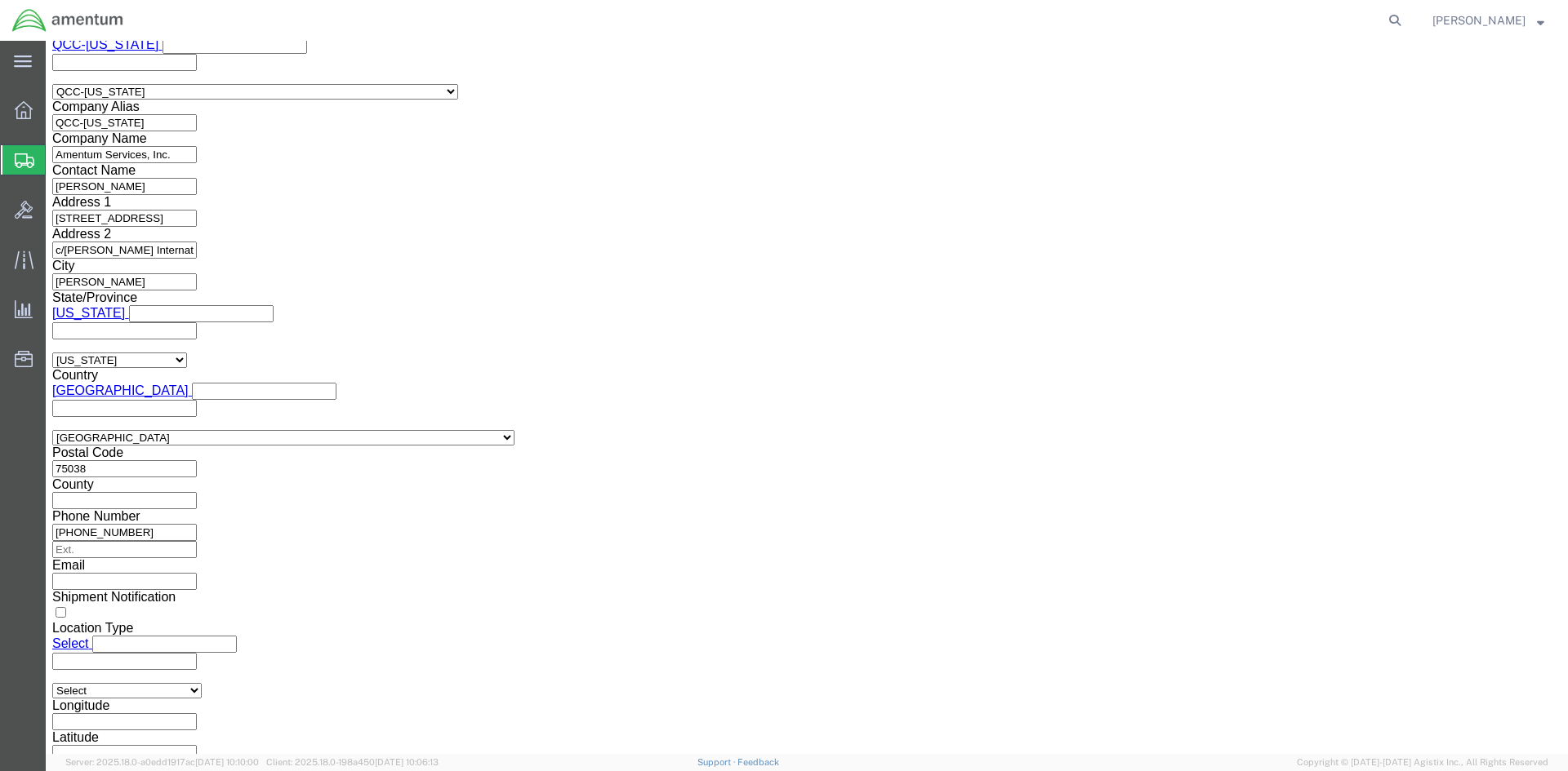
scroll to position [1225, 0]
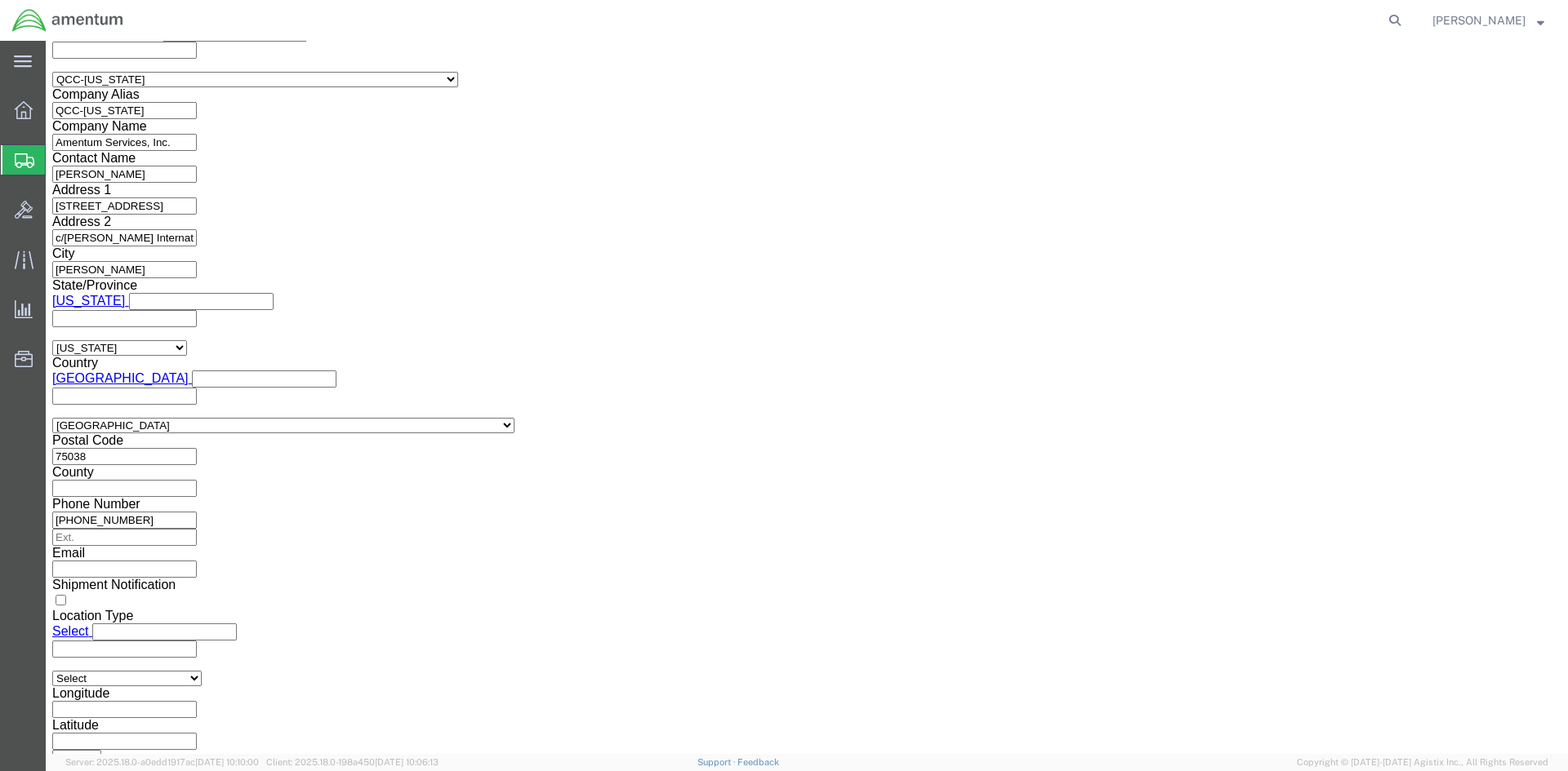
drag, startPoint x: 825, startPoint y: 370, endPoint x: 831, endPoint y: 375, distance: 7.8
click select "Select AES-Direct EEI Carrier File EEI EEI Exempt"
select select "AESD"
click select "Select AES-Direct EEI Carrier File EEI EEI Exempt"
click button "Rate Shipment"
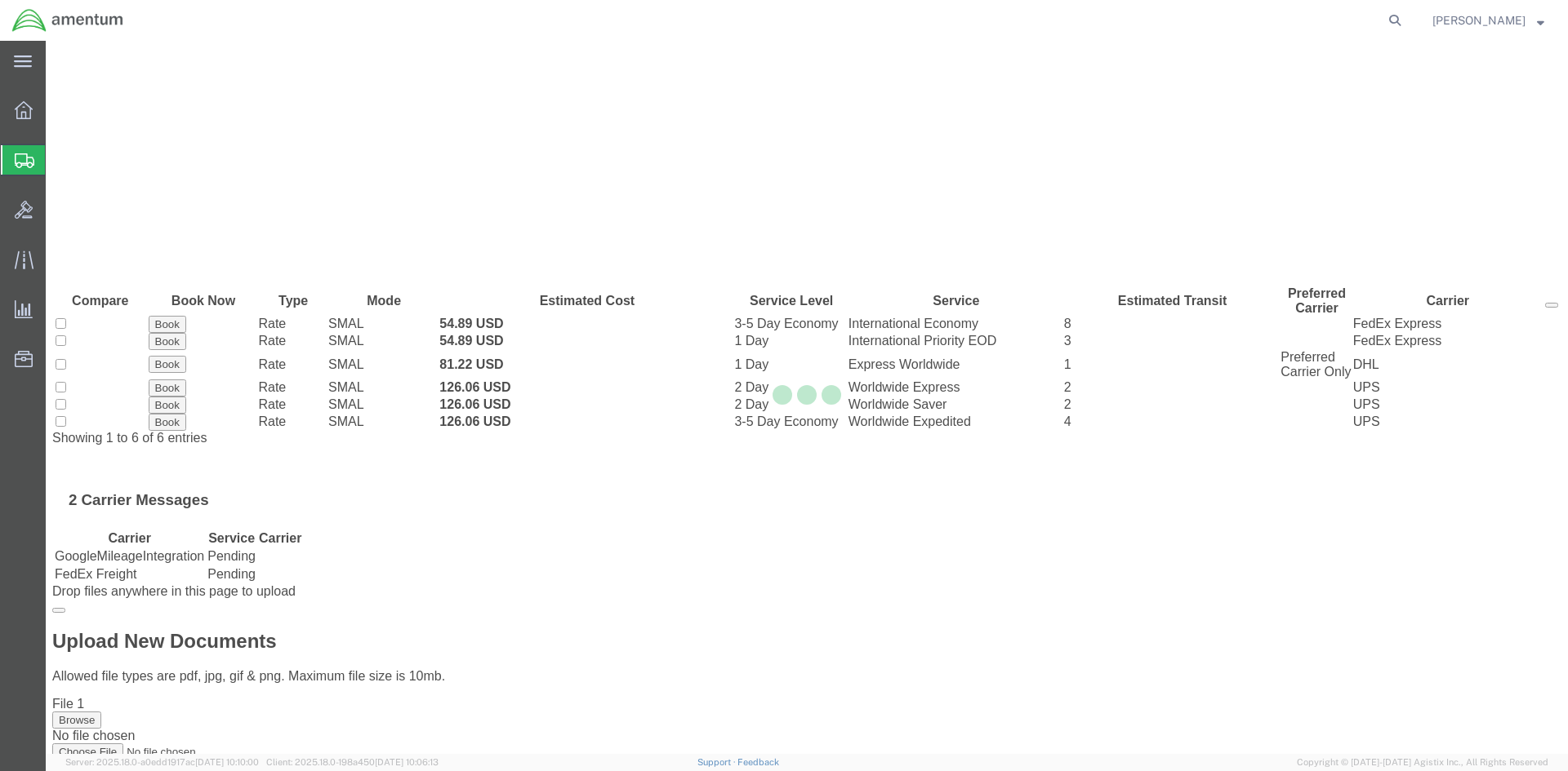
scroll to position [0, 0]
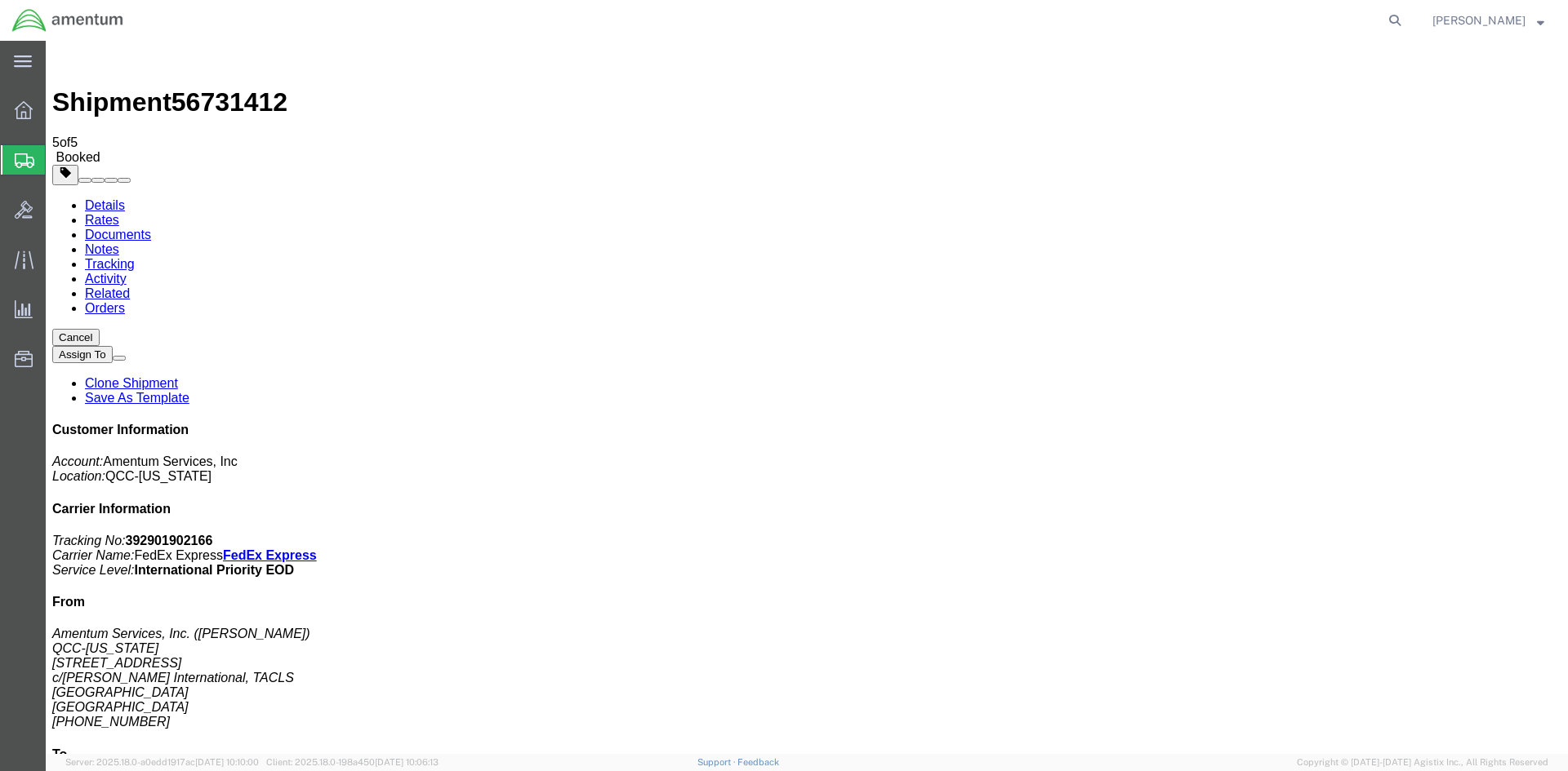
drag, startPoint x: 583, startPoint y: 355, endPoint x: 656, endPoint y: 354, distance: 73.0
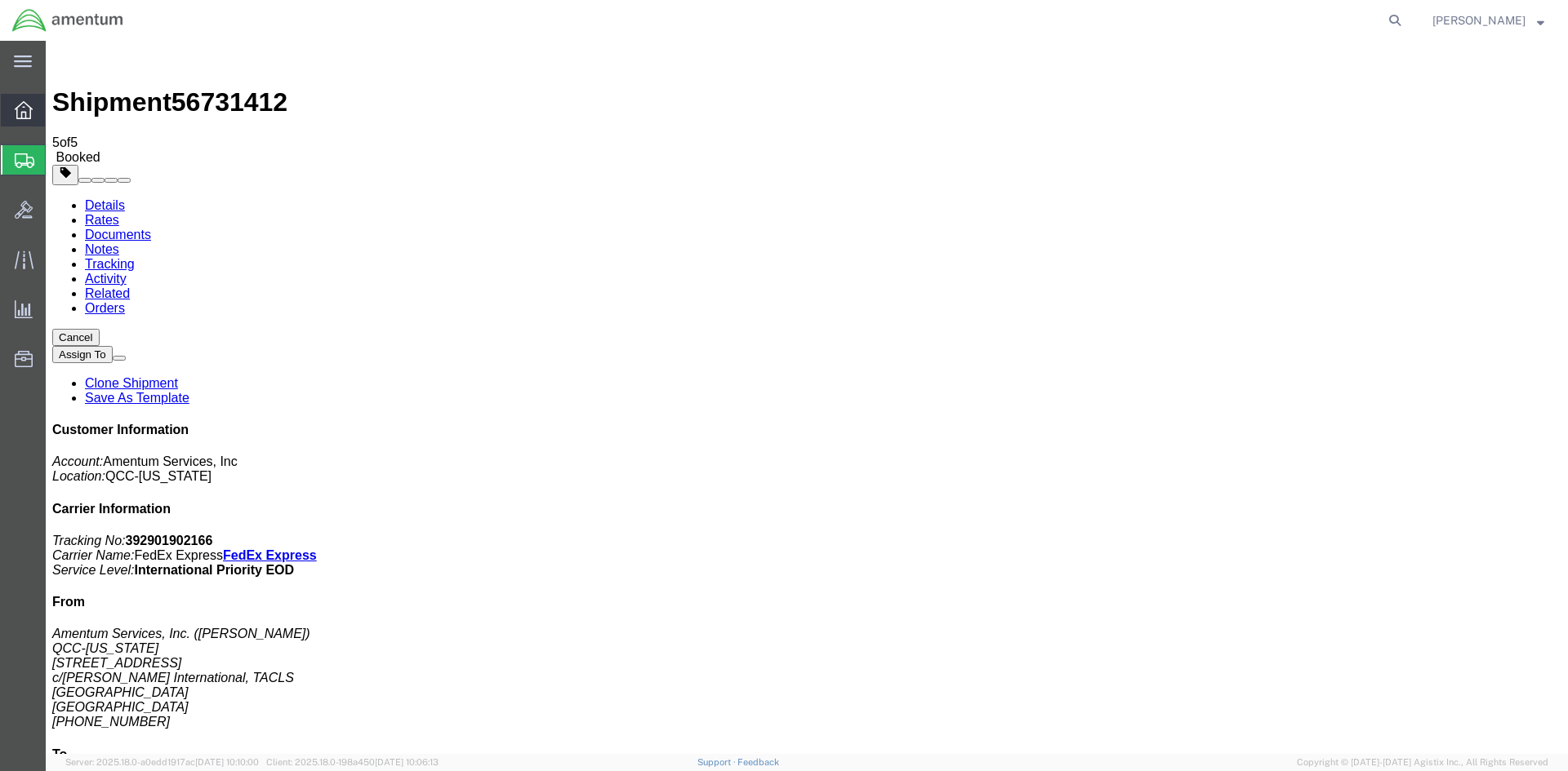
click at [57, 110] on span "Overview" at bounding box center [50, 110] width 12 height 33
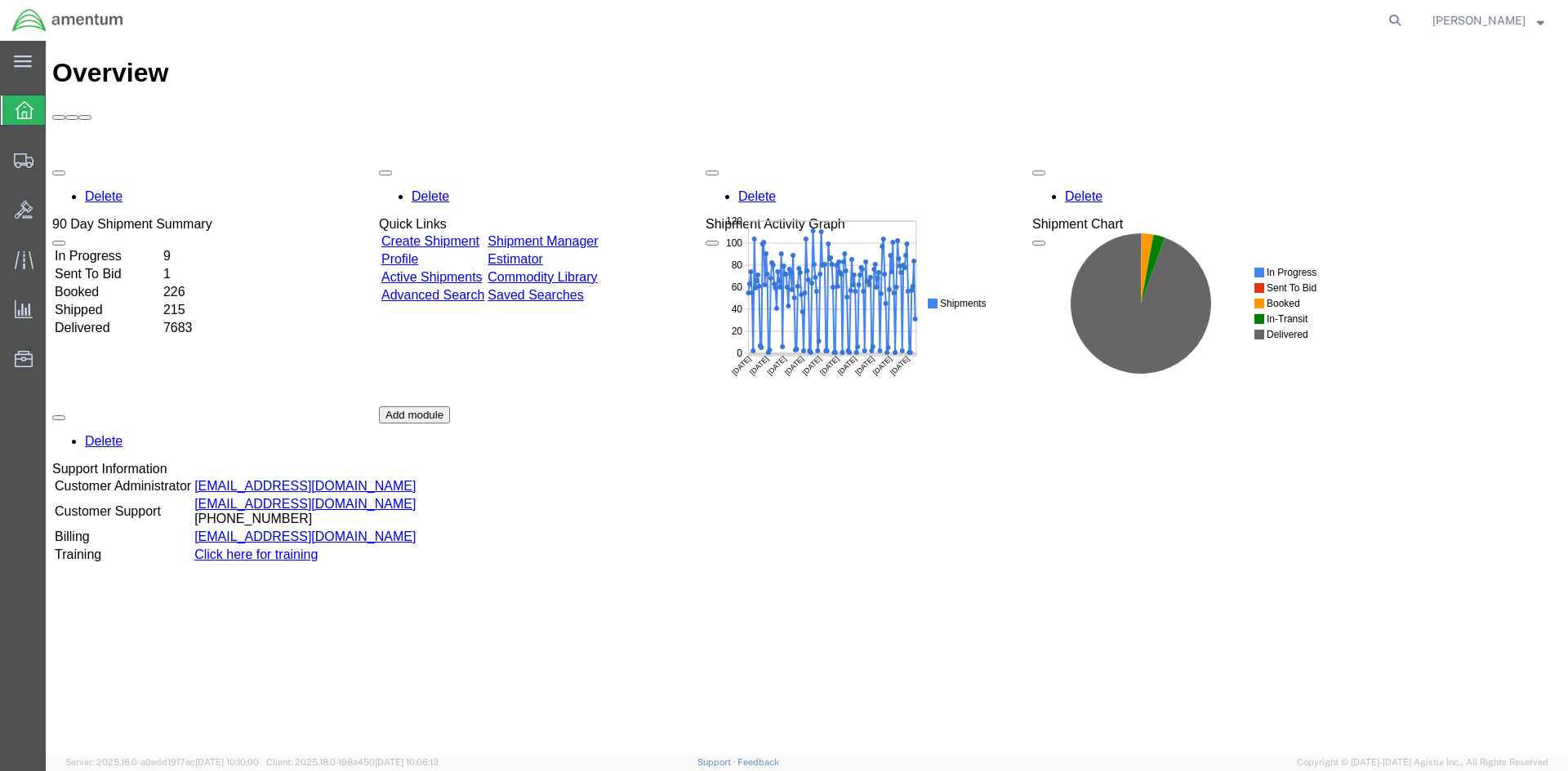
click at [598, 234] on link "Shipment Manager" at bounding box center [542, 241] width 110 height 14
